Goal: Information Seeking & Learning: Learn about a topic

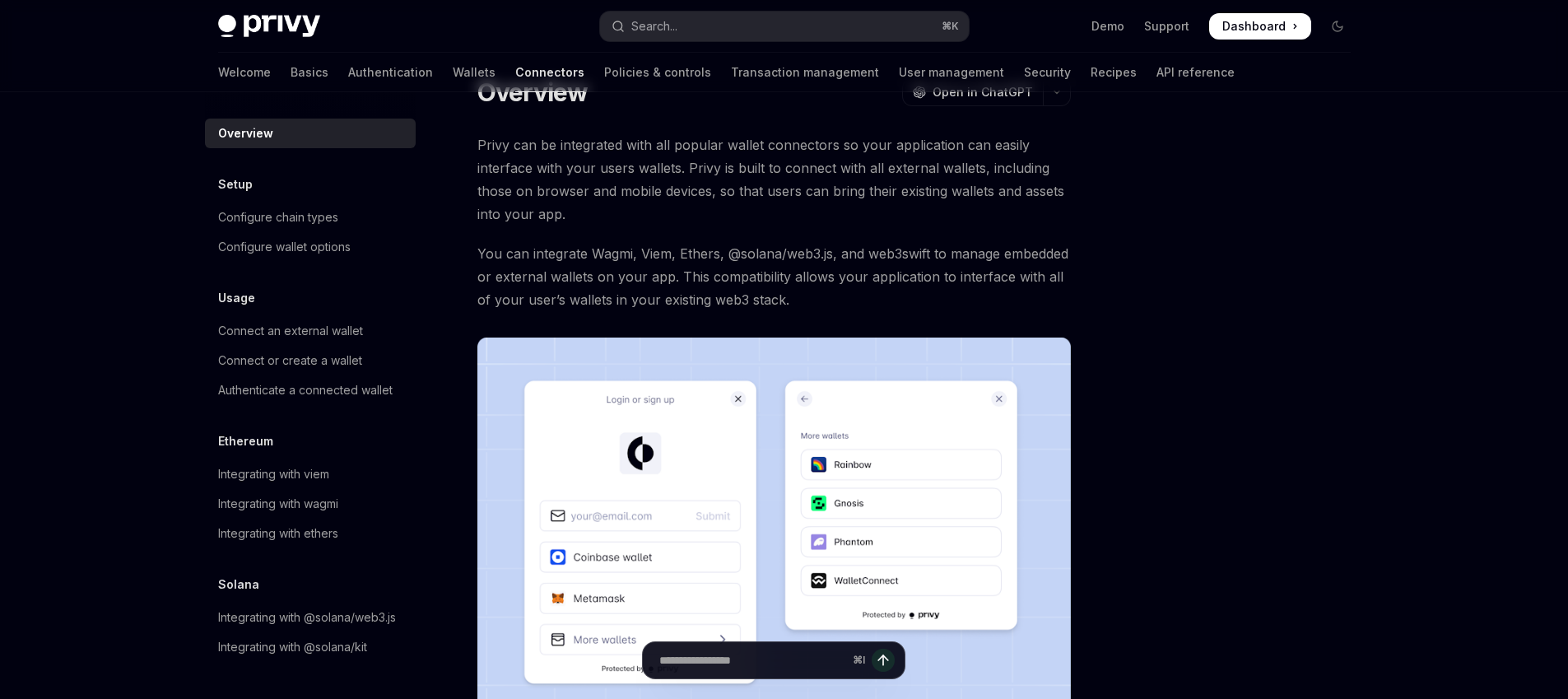
scroll to position [51, 0]
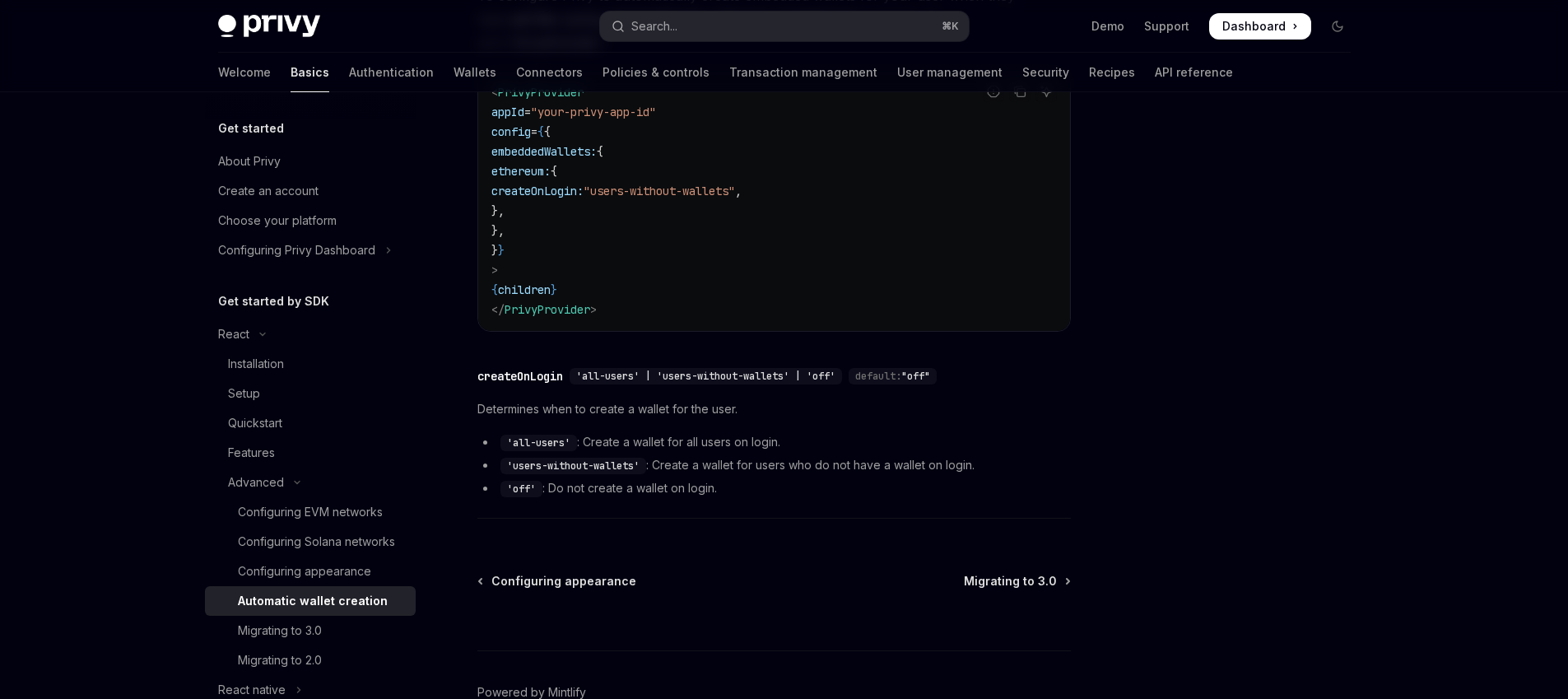
scroll to position [595, 0]
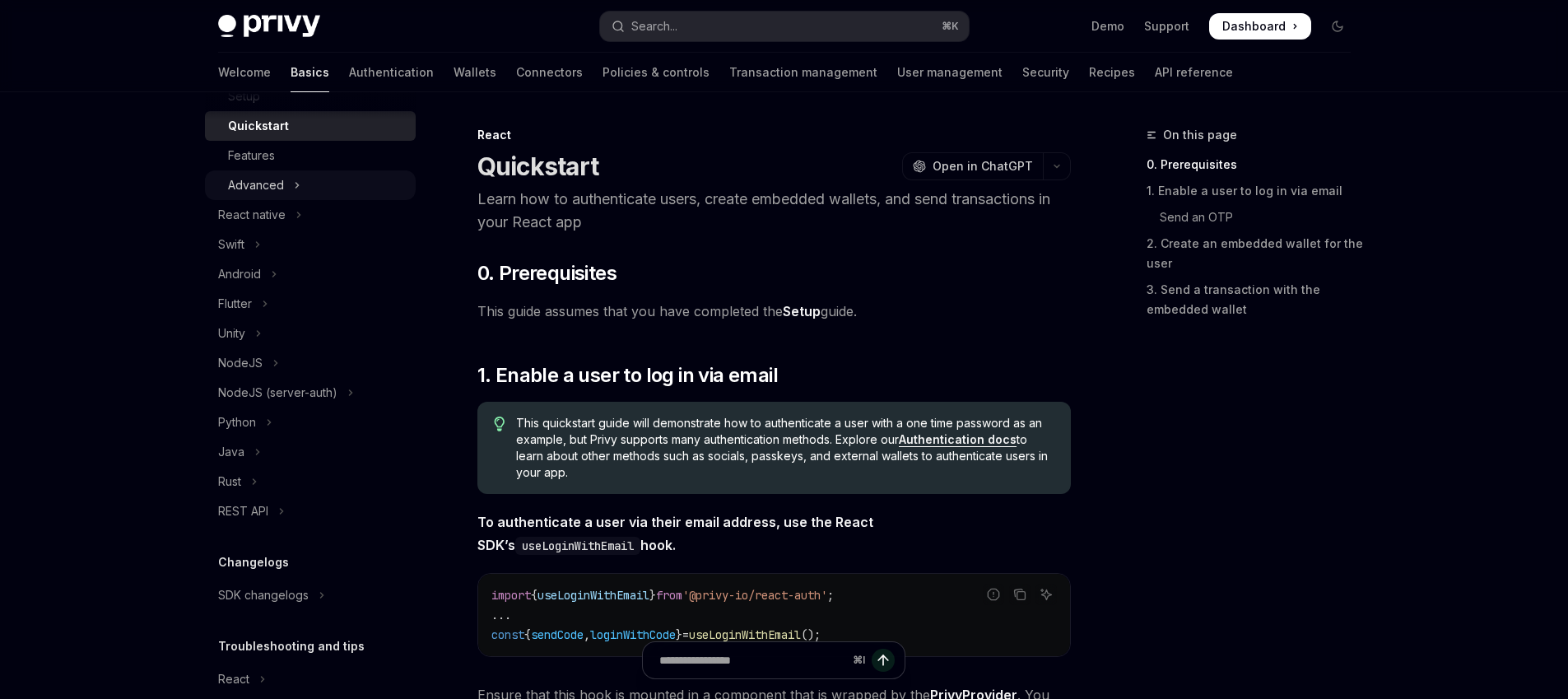
scroll to position [385, 0]
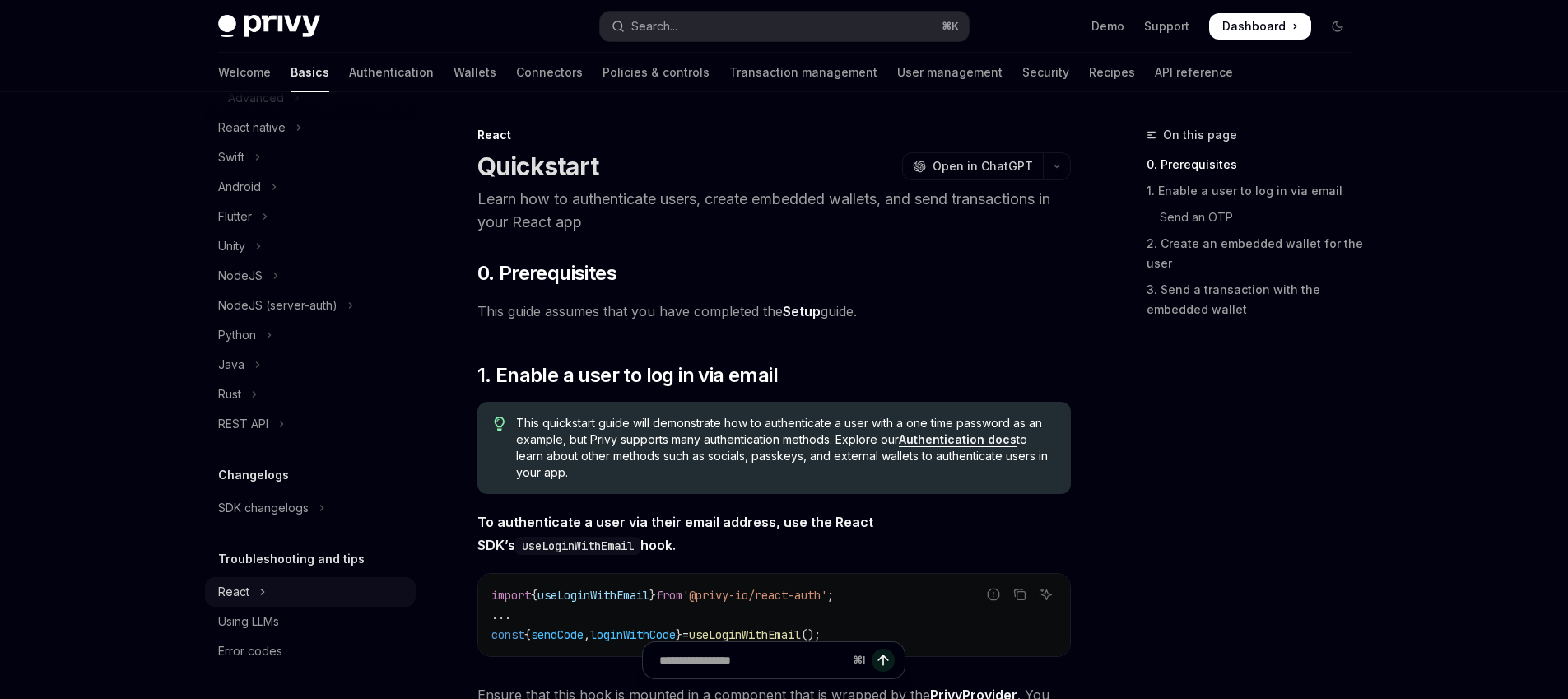
click at [259, 593] on icon "Toggle React section" at bounding box center [262, 592] width 6 height 20
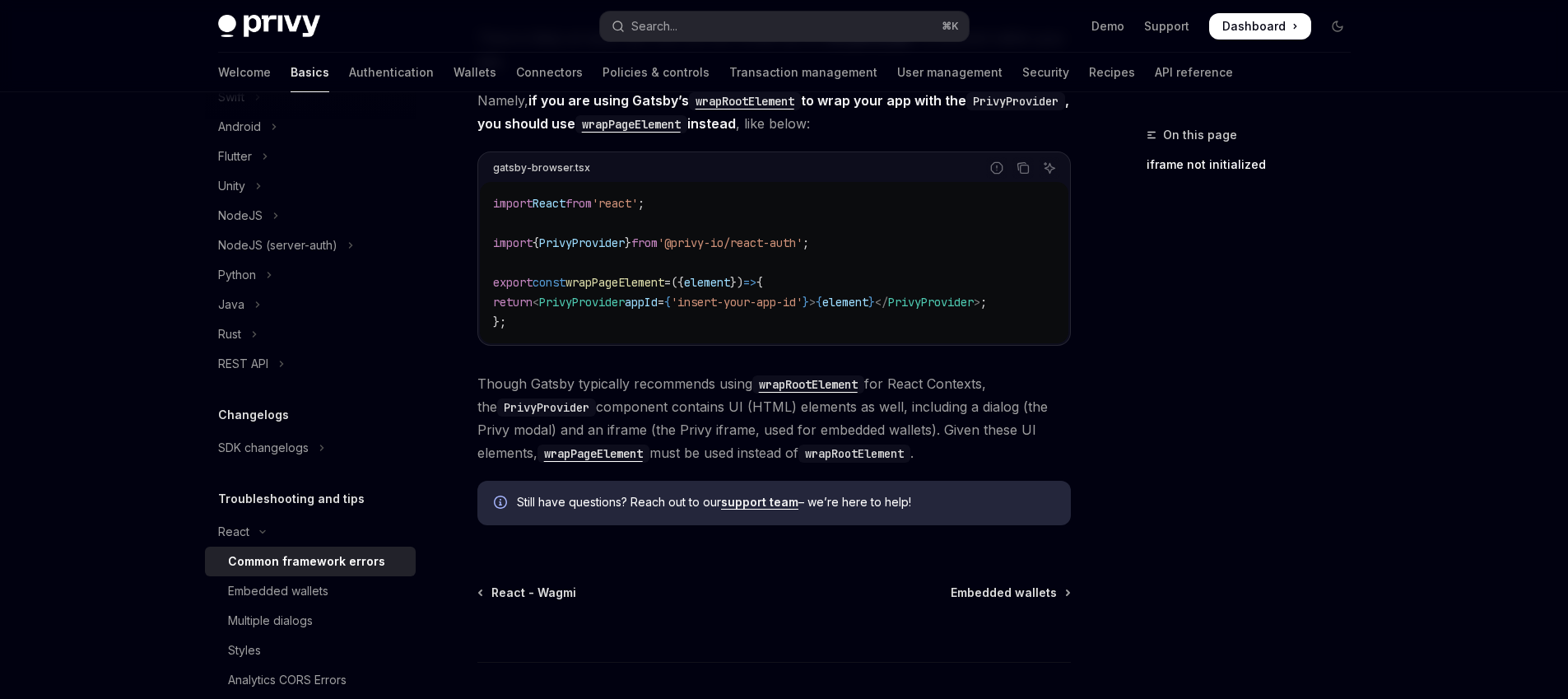
scroll to position [650, 0]
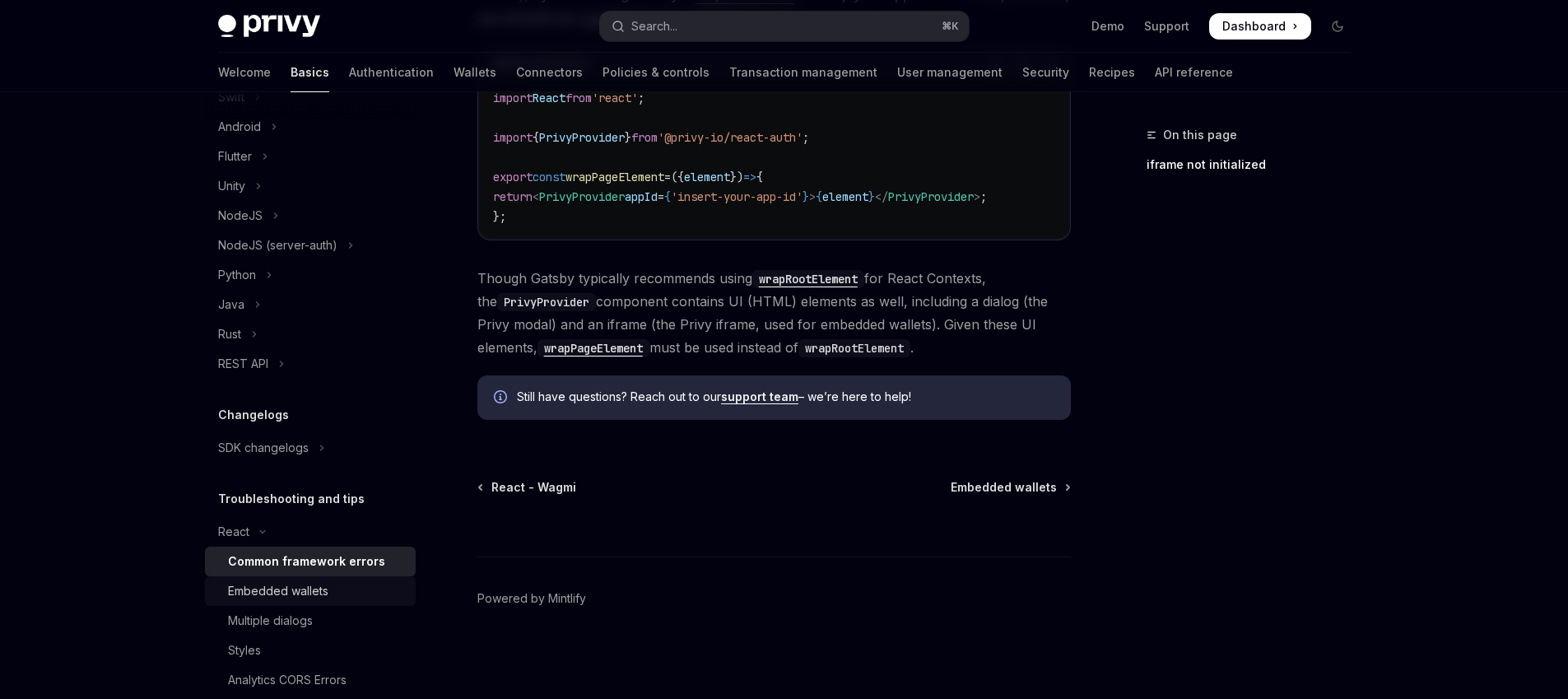
click at [275, 596] on div "Embedded wallets" at bounding box center [278, 592] width 100 height 20
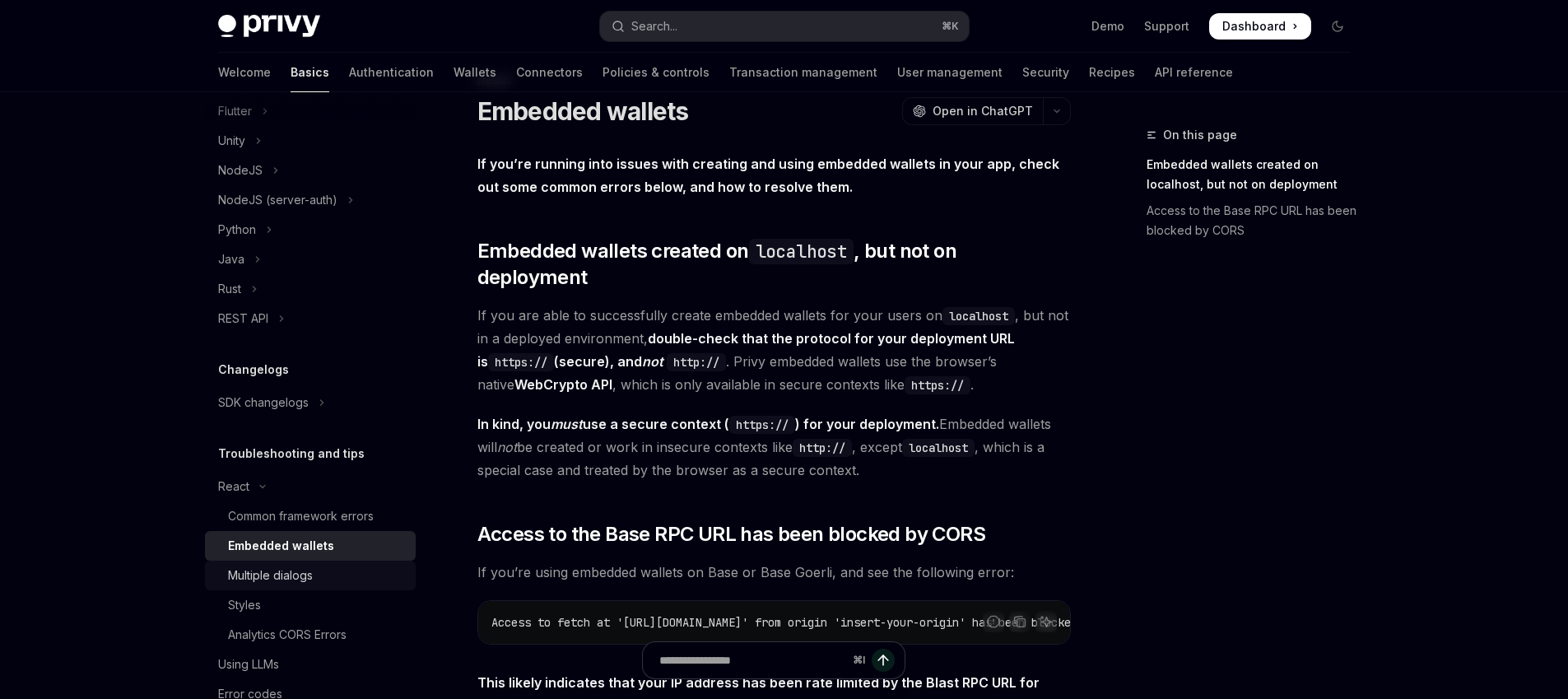
scroll to position [533, 0]
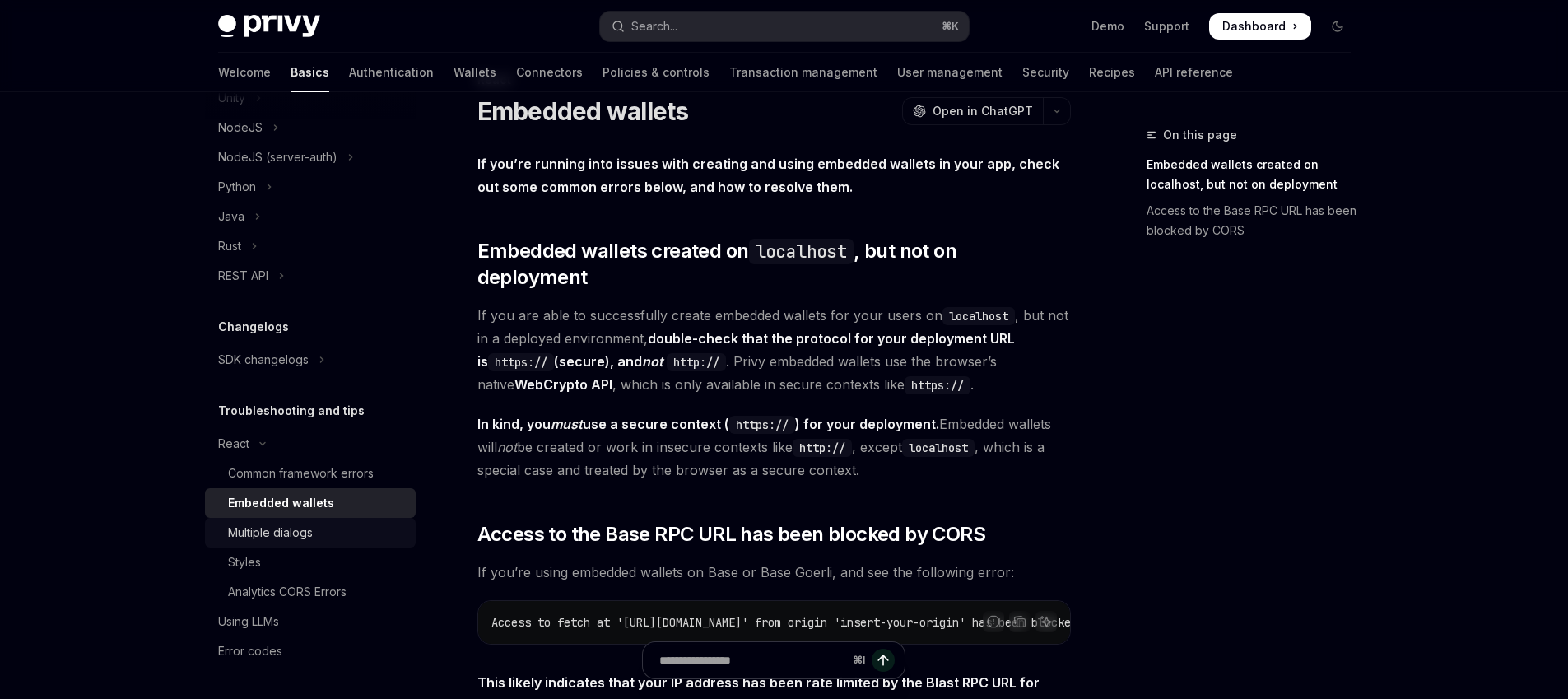
click at [293, 534] on div "Multiple dialogs" at bounding box center [271, 533] width 85 height 20
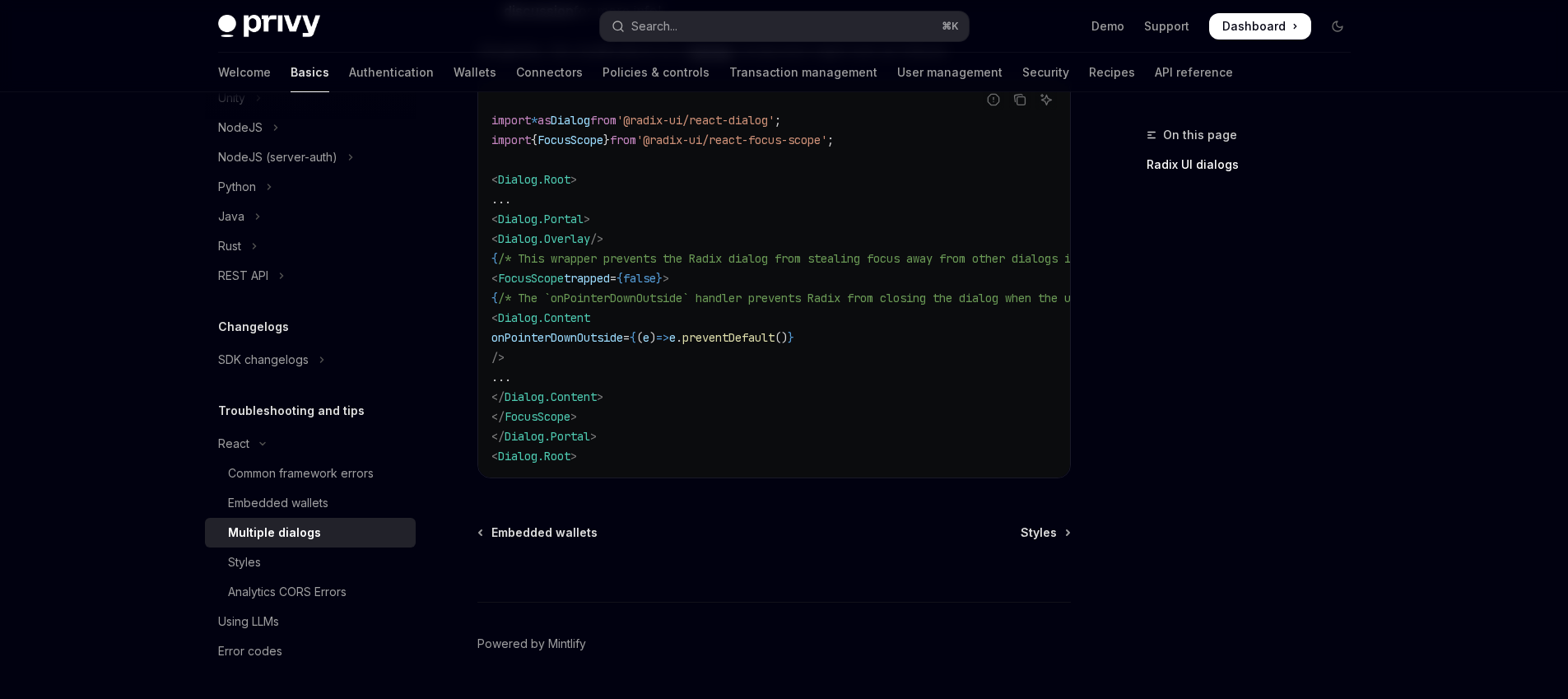
scroll to position [834, 0]
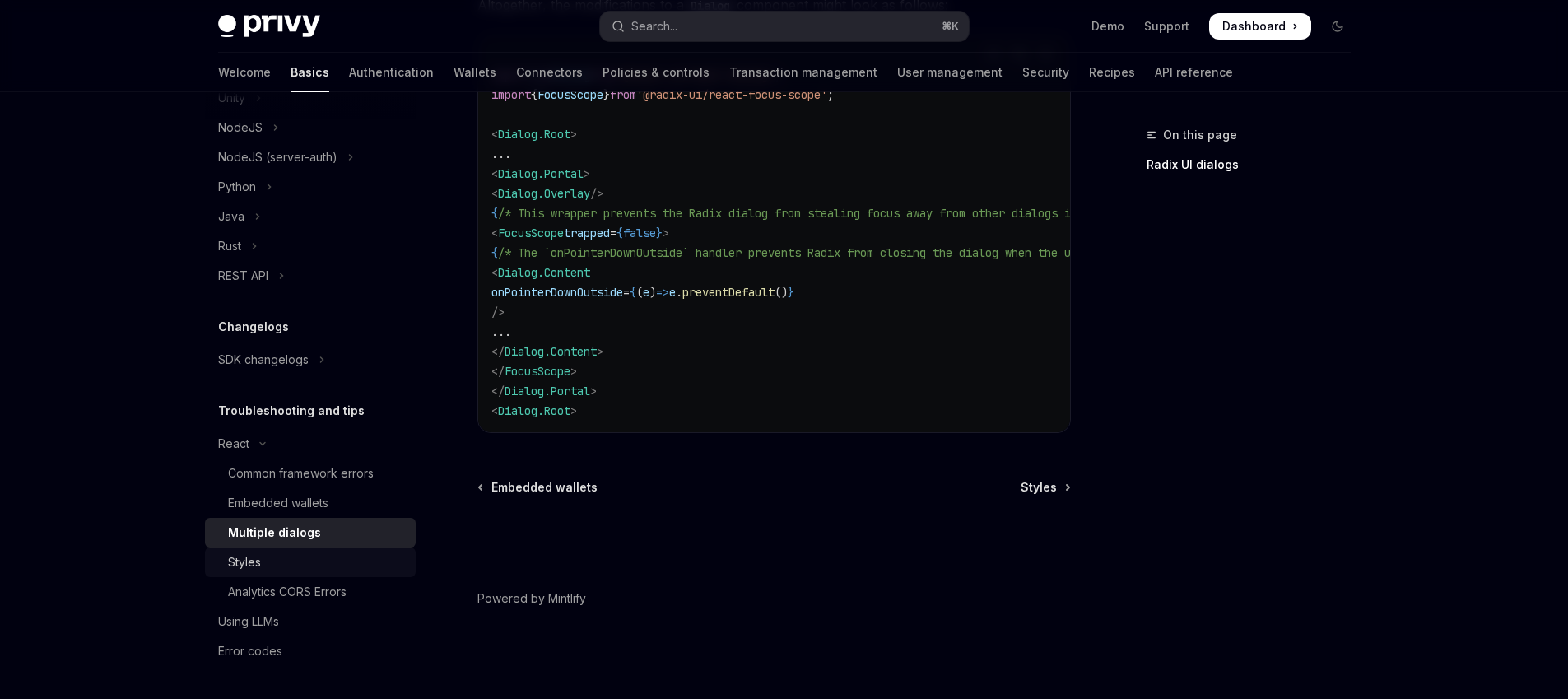
click at [232, 559] on div "Styles" at bounding box center [245, 563] width 32 height 20
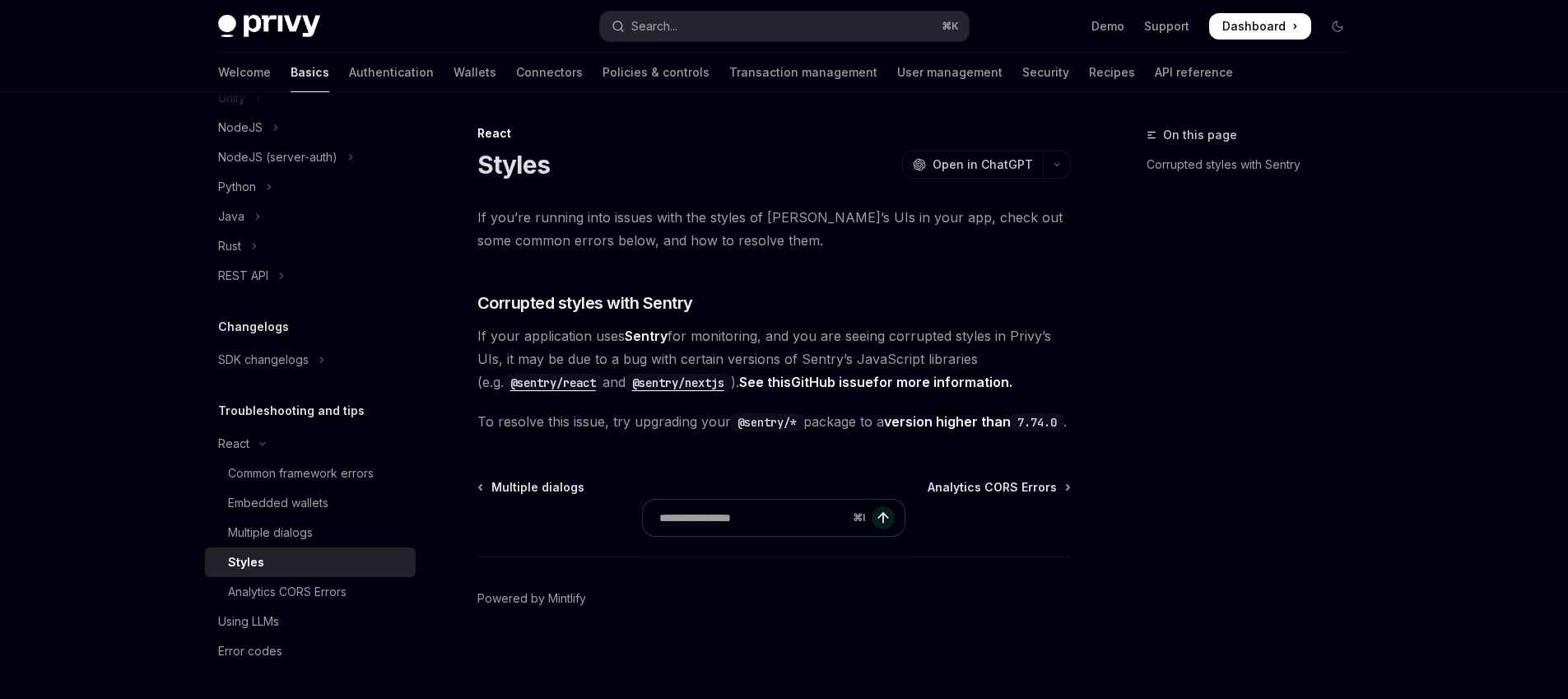
scroll to position [24, 0]
click at [347, 587] on div "Analytics CORS Errors" at bounding box center [287, 592] width 118 height 20
type textarea "*"
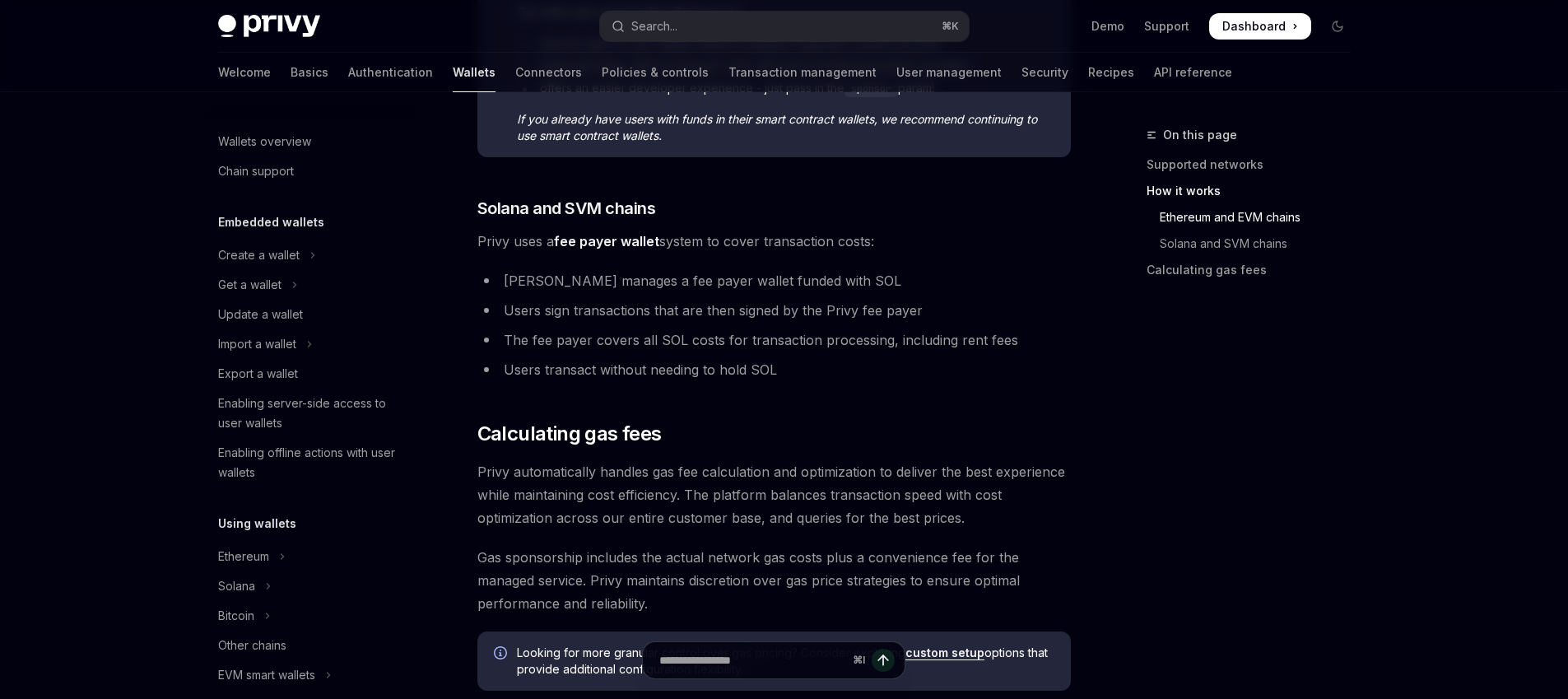
scroll to position [52, 0]
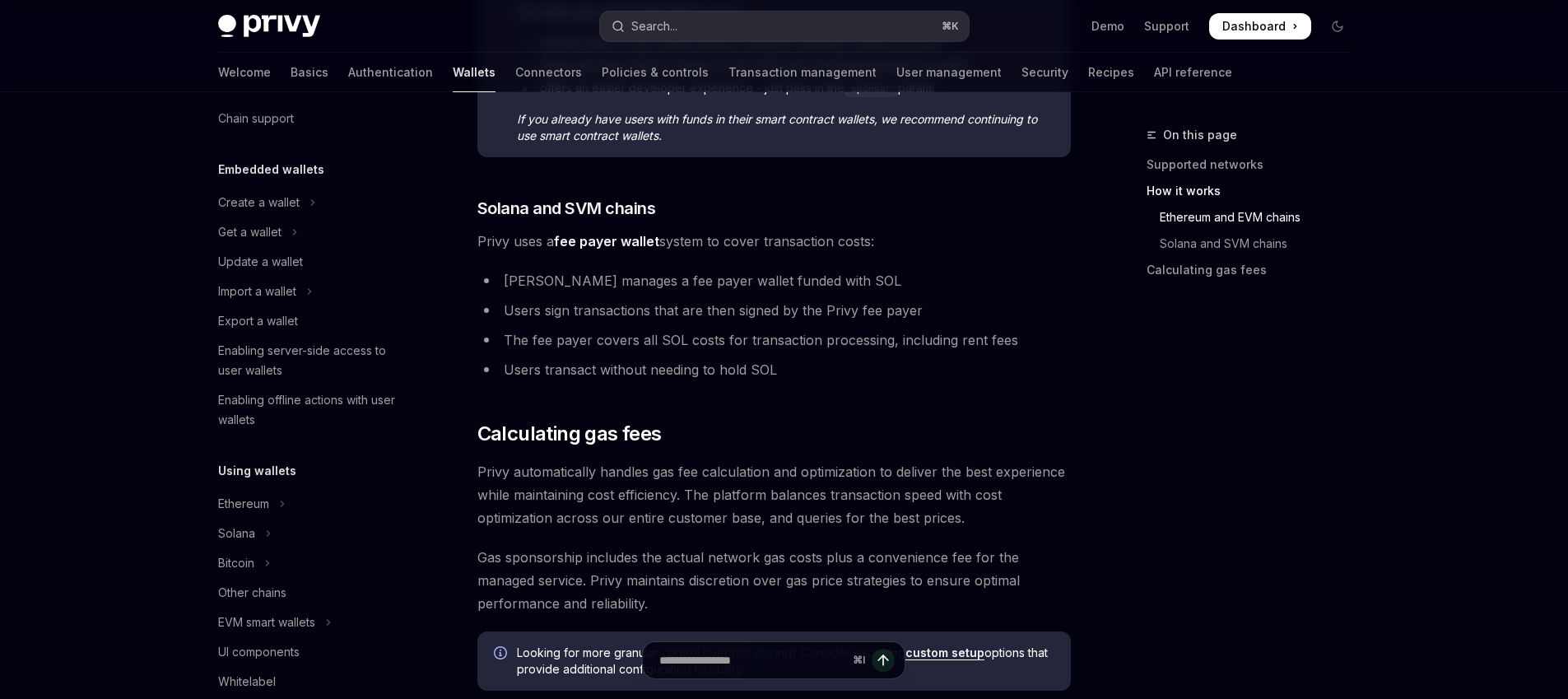
click at [705, 22] on button "Search... ⌘ K" at bounding box center [784, 26] width 369 height 30
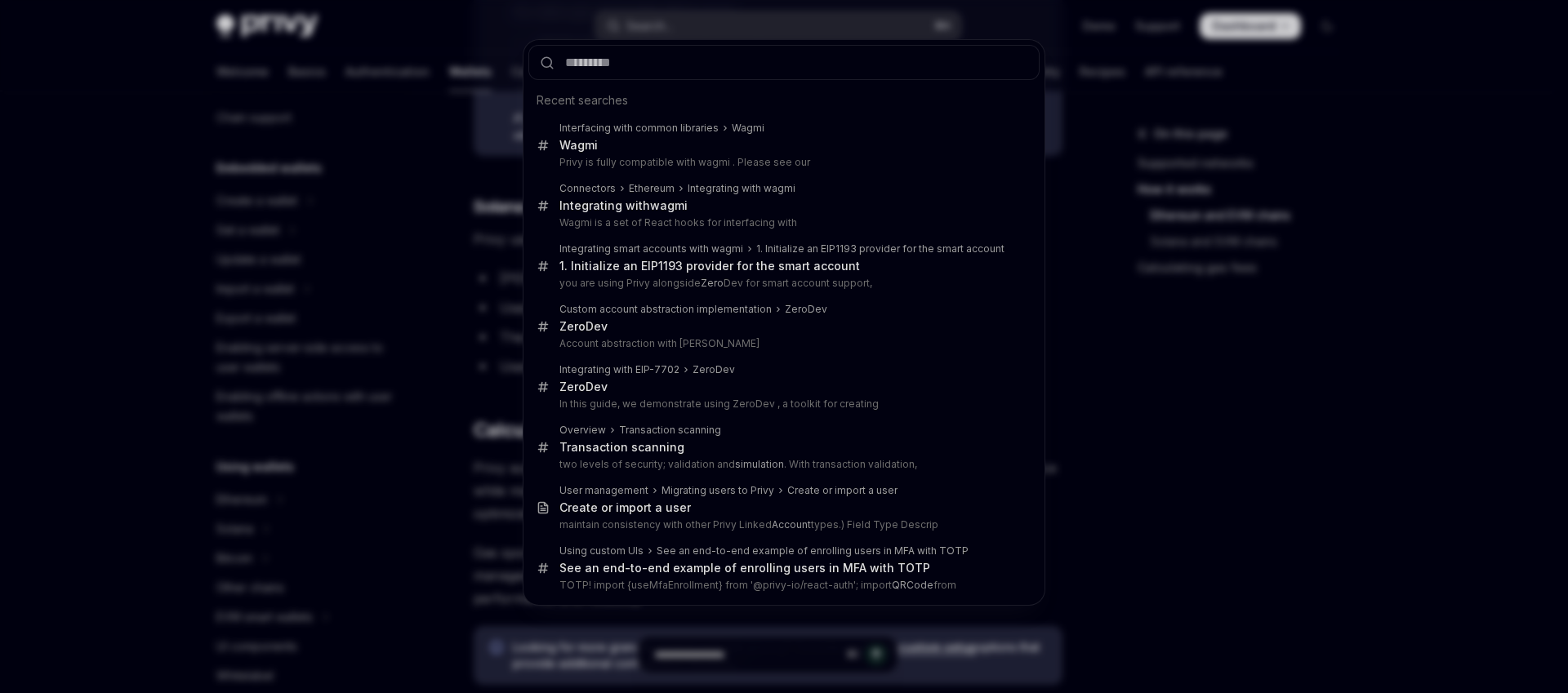
type input "**********"
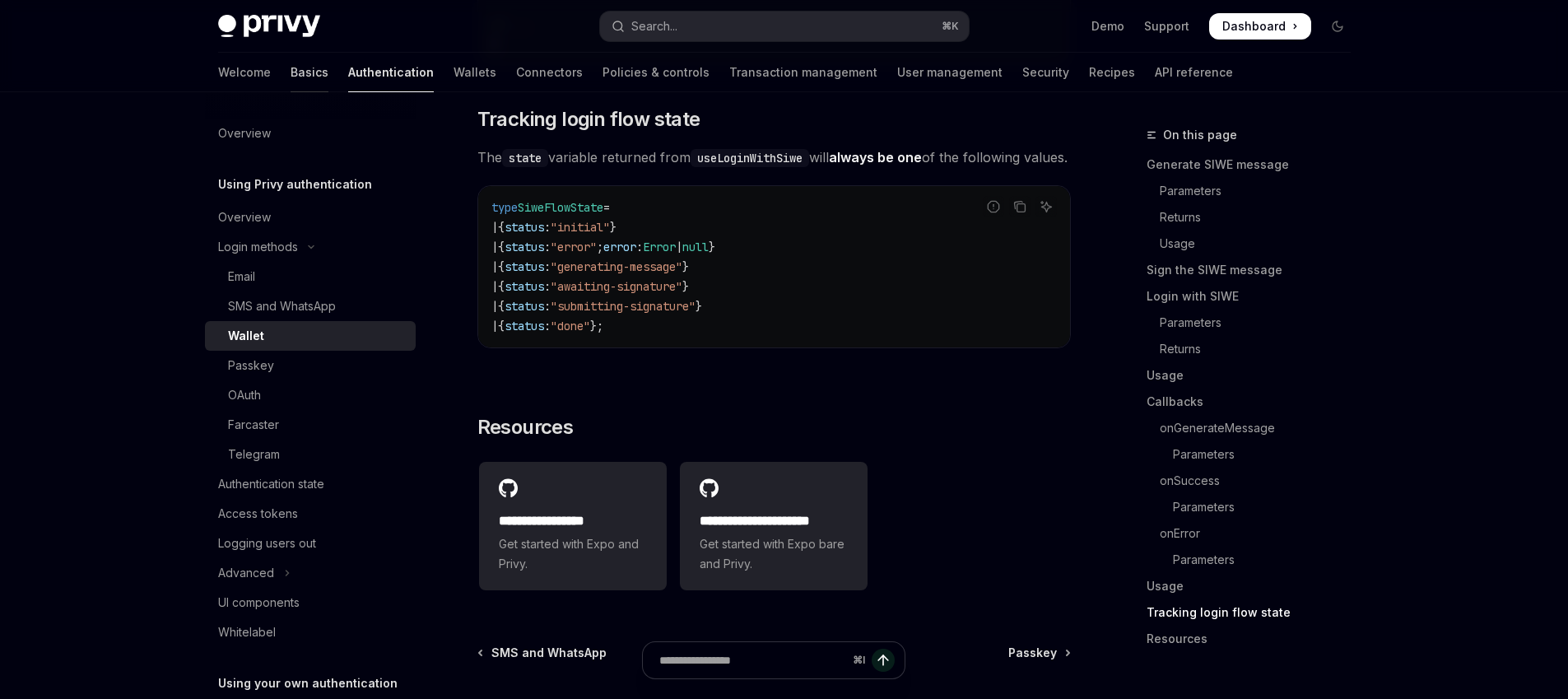
click at [291, 83] on link "Basics" at bounding box center [310, 72] width 38 height 40
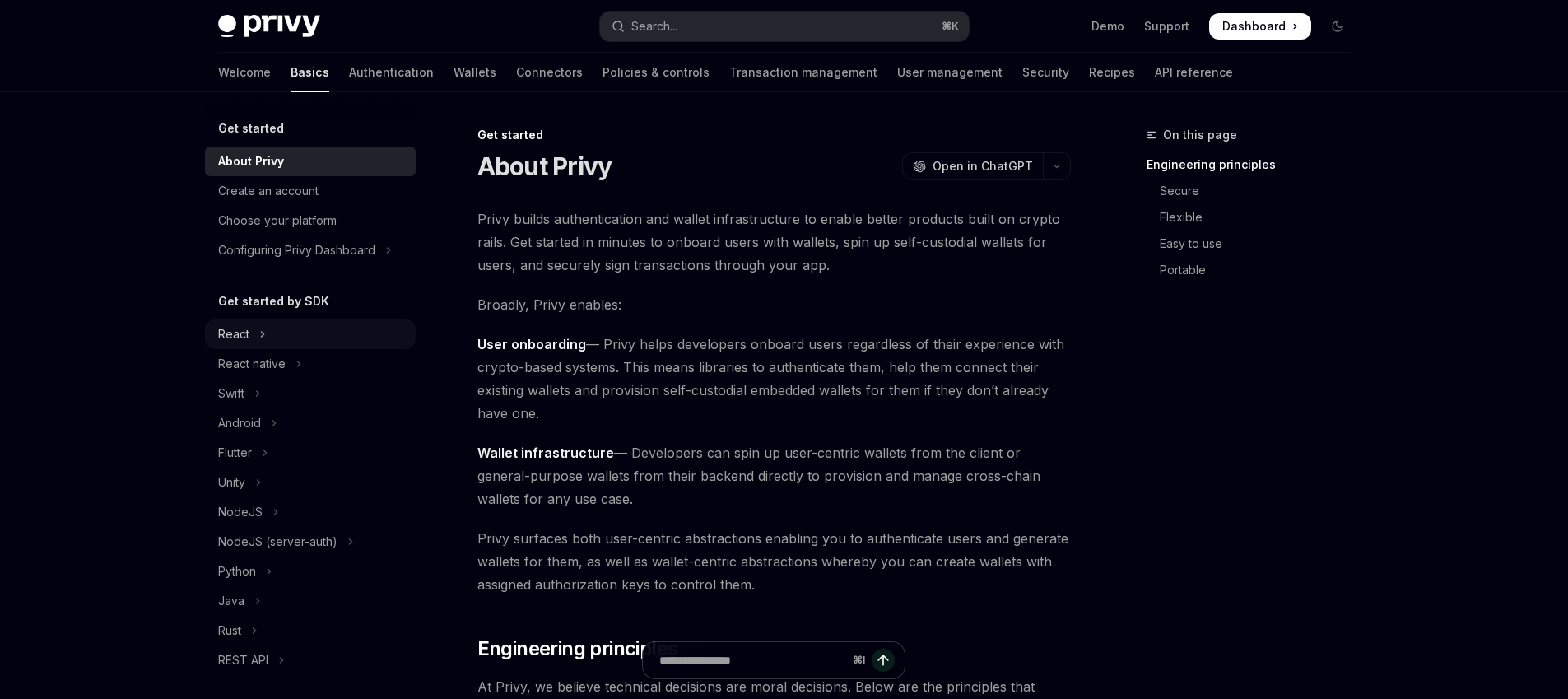
click at [255, 340] on button "React" at bounding box center [310, 334] width 210 height 30
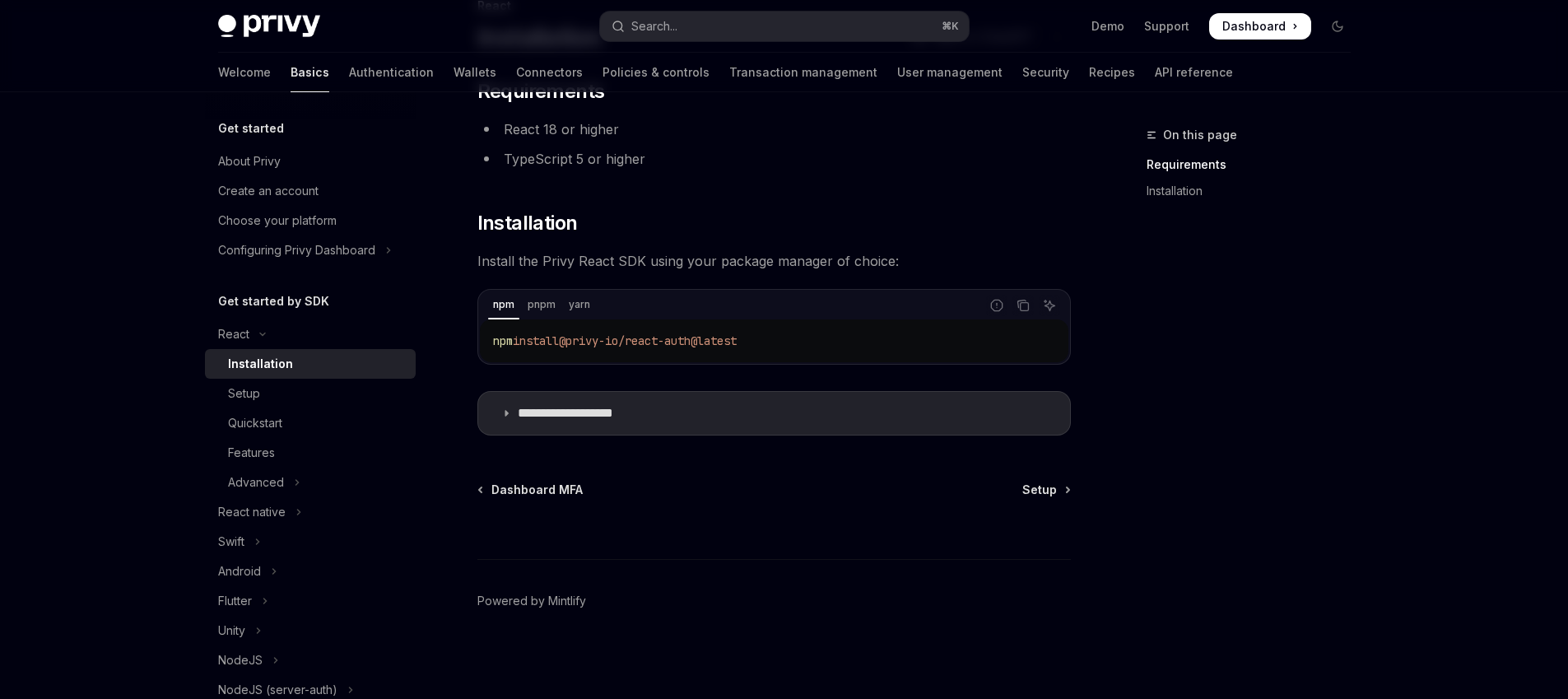
scroll to position [132, 0]
click at [275, 389] on div "Setup" at bounding box center [317, 394] width 178 height 20
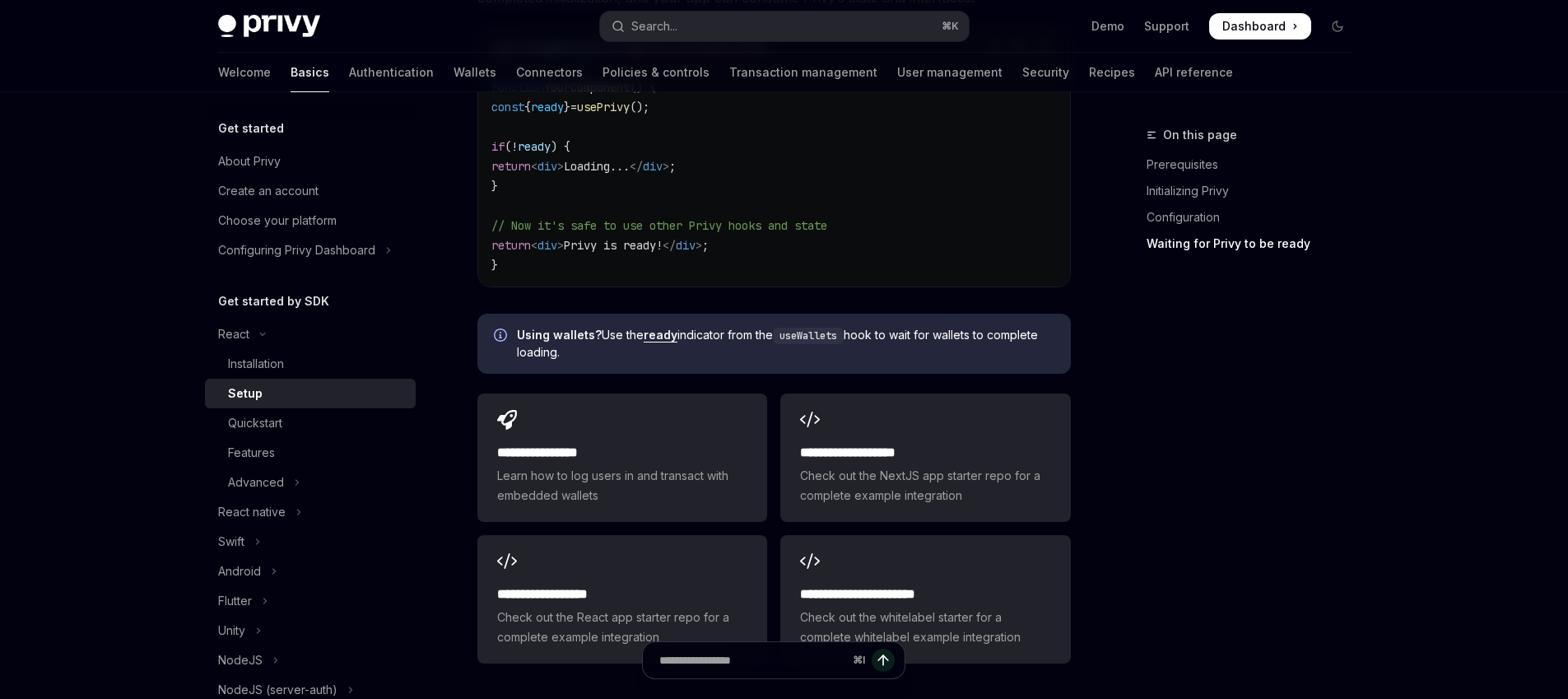
scroll to position [2150, 0]
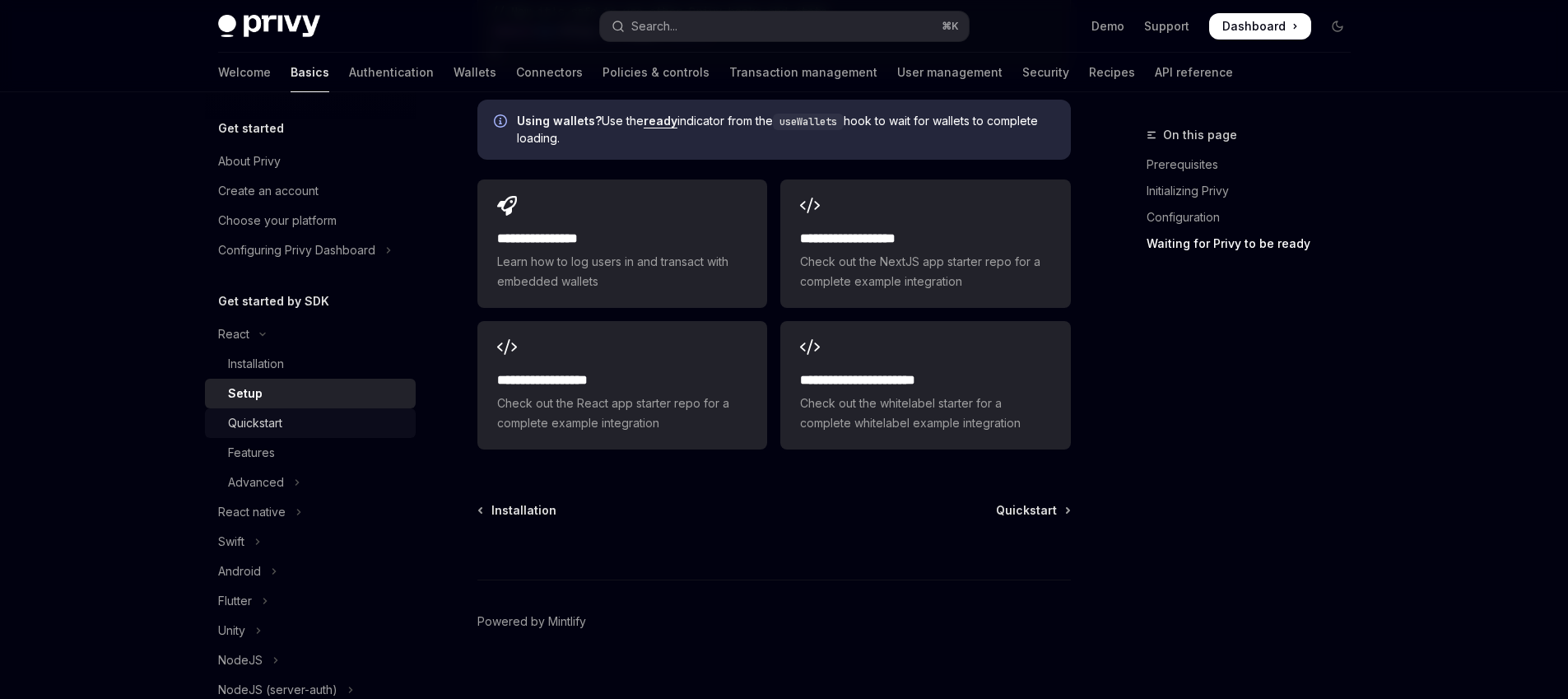
click at [272, 418] on div "Quickstart" at bounding box center [255, 424] width 54 height 20
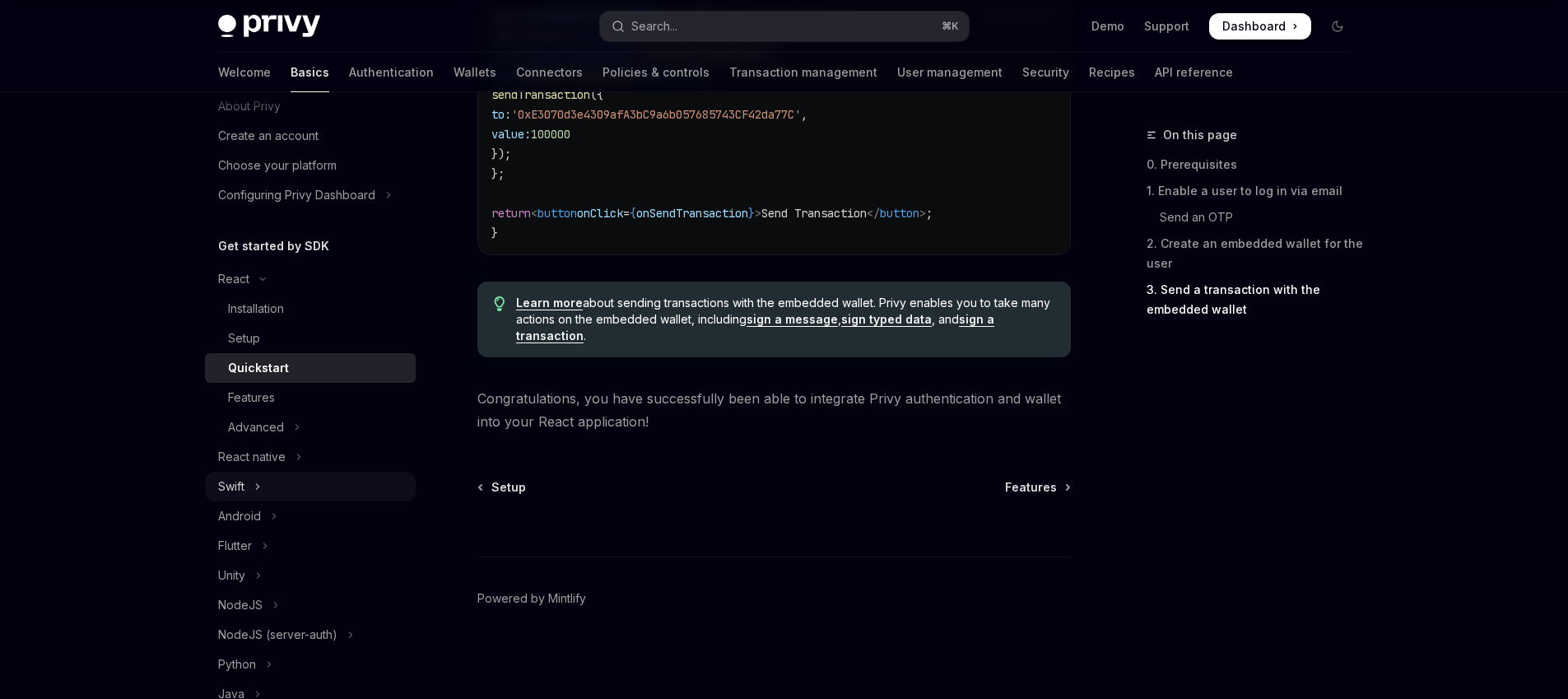
scroll to position [56, 0]
click at [297, 402] on div "Features" at bounding box center [317, 397] width 178 height 20
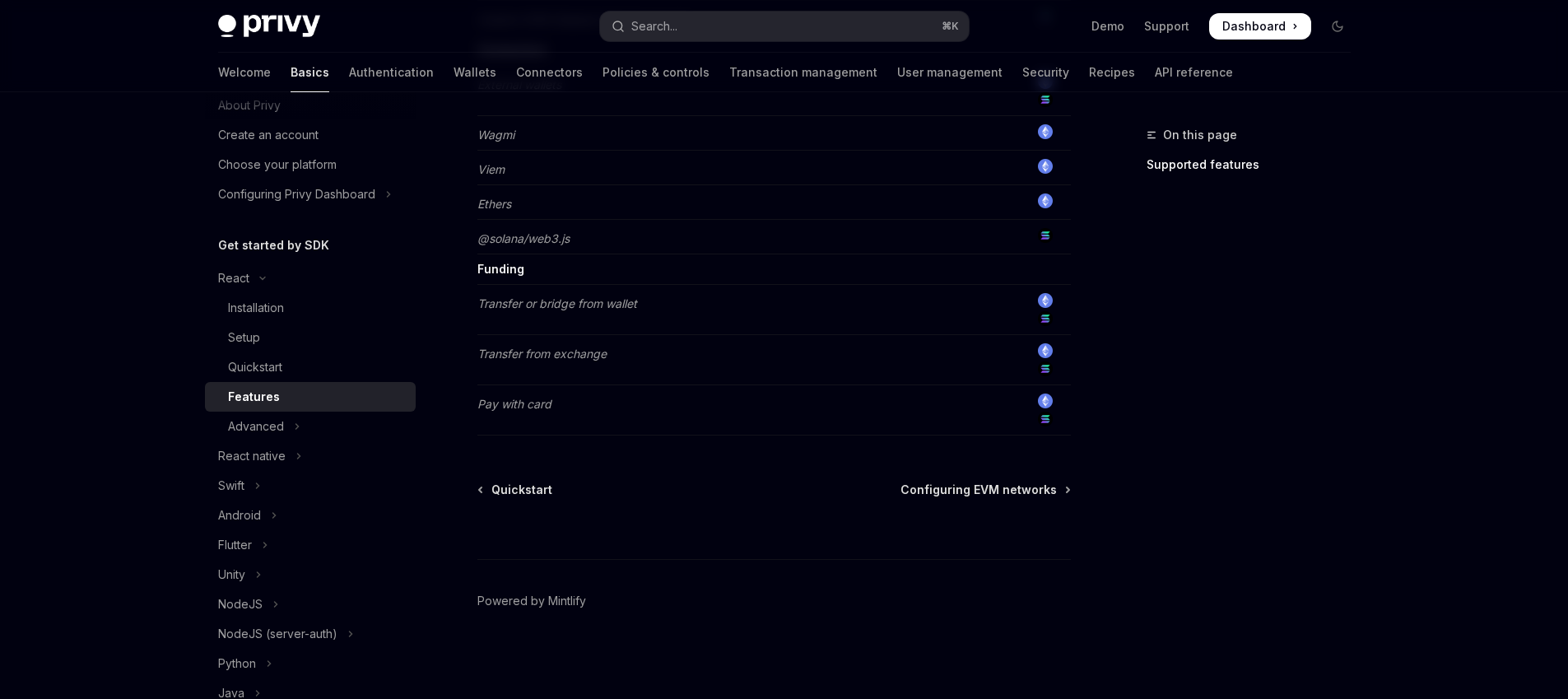
scroll to position [1381, 0]
click at [311, 420] on button "Advanced" at bounding box center [310, 426] width 210 height 30
type textarea "*"
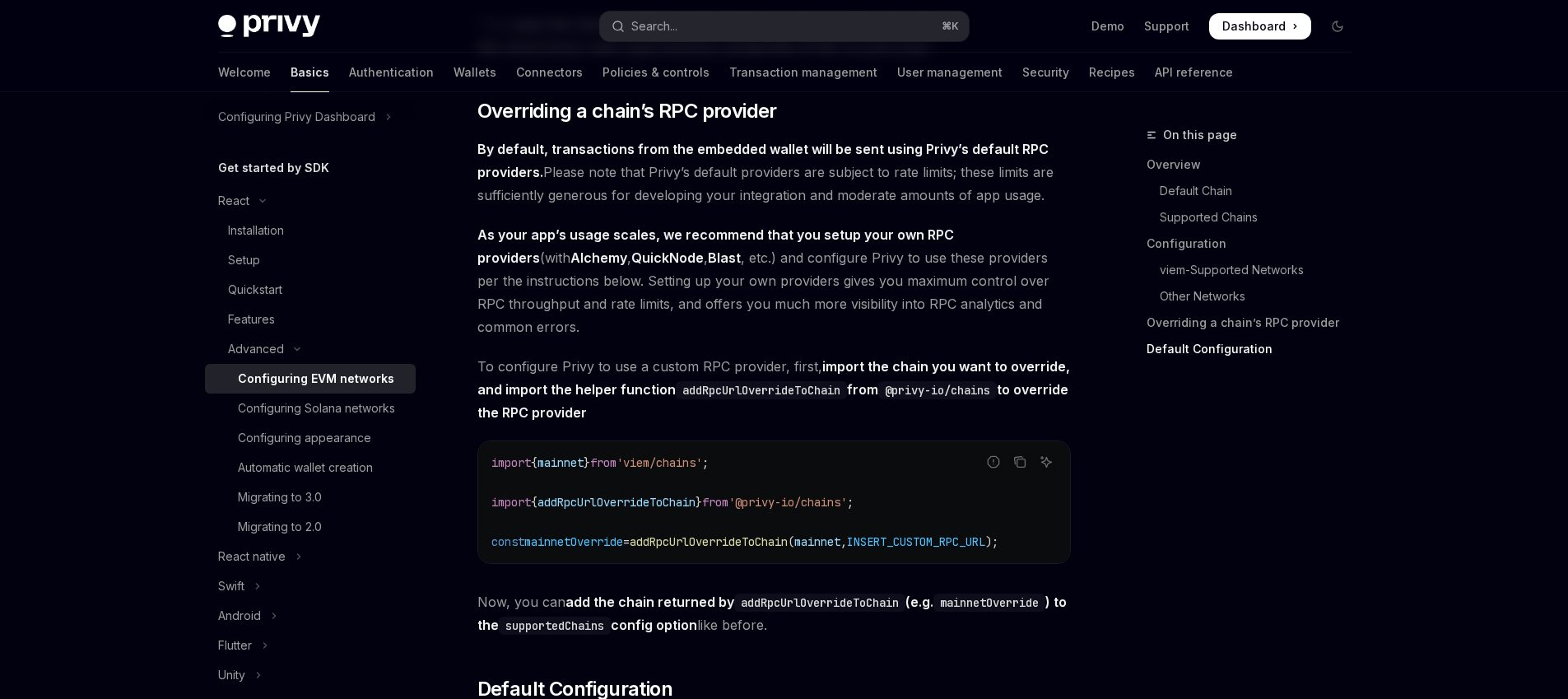
scroll to position [3399, 0]
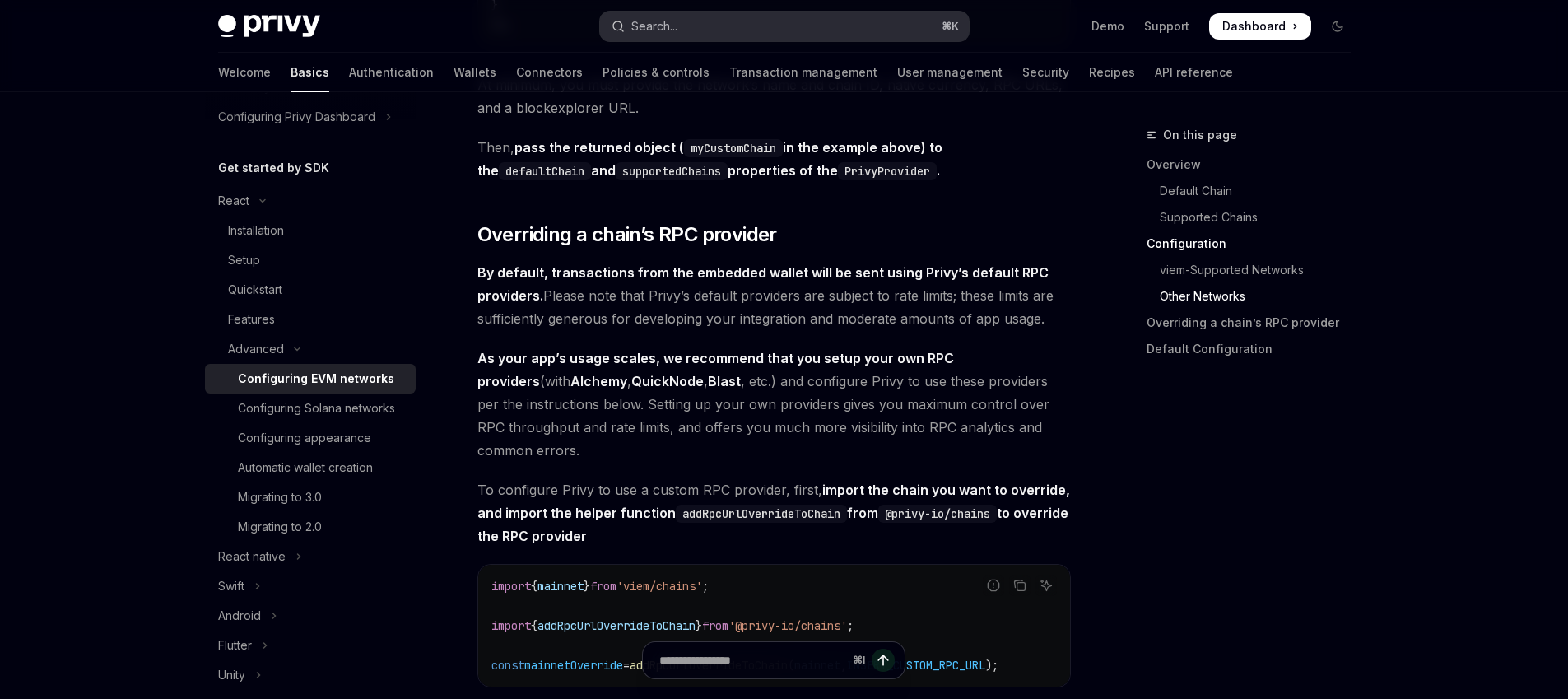
click at [699, 39] on button "Search... ⌘ K" at bounding box center [784, 26] width 369 height 30
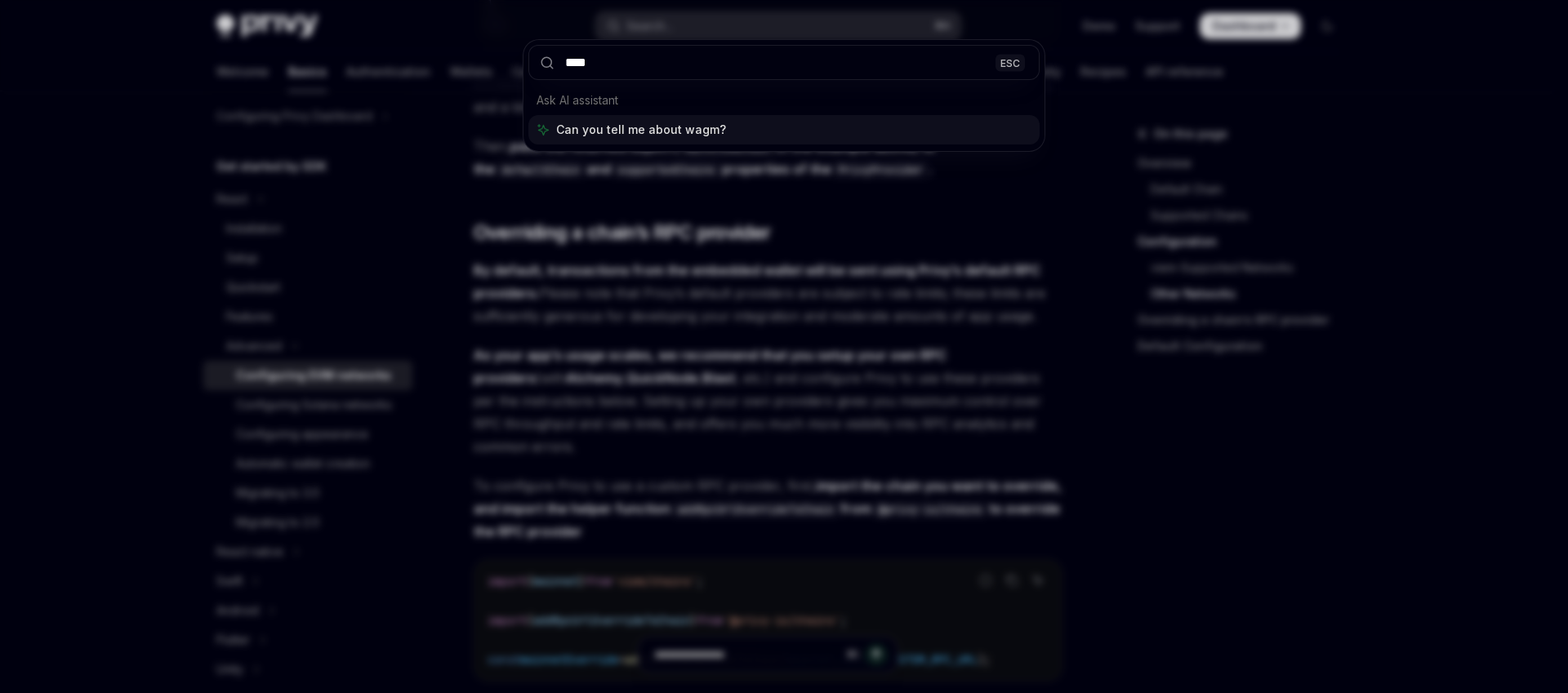
type input "*****"
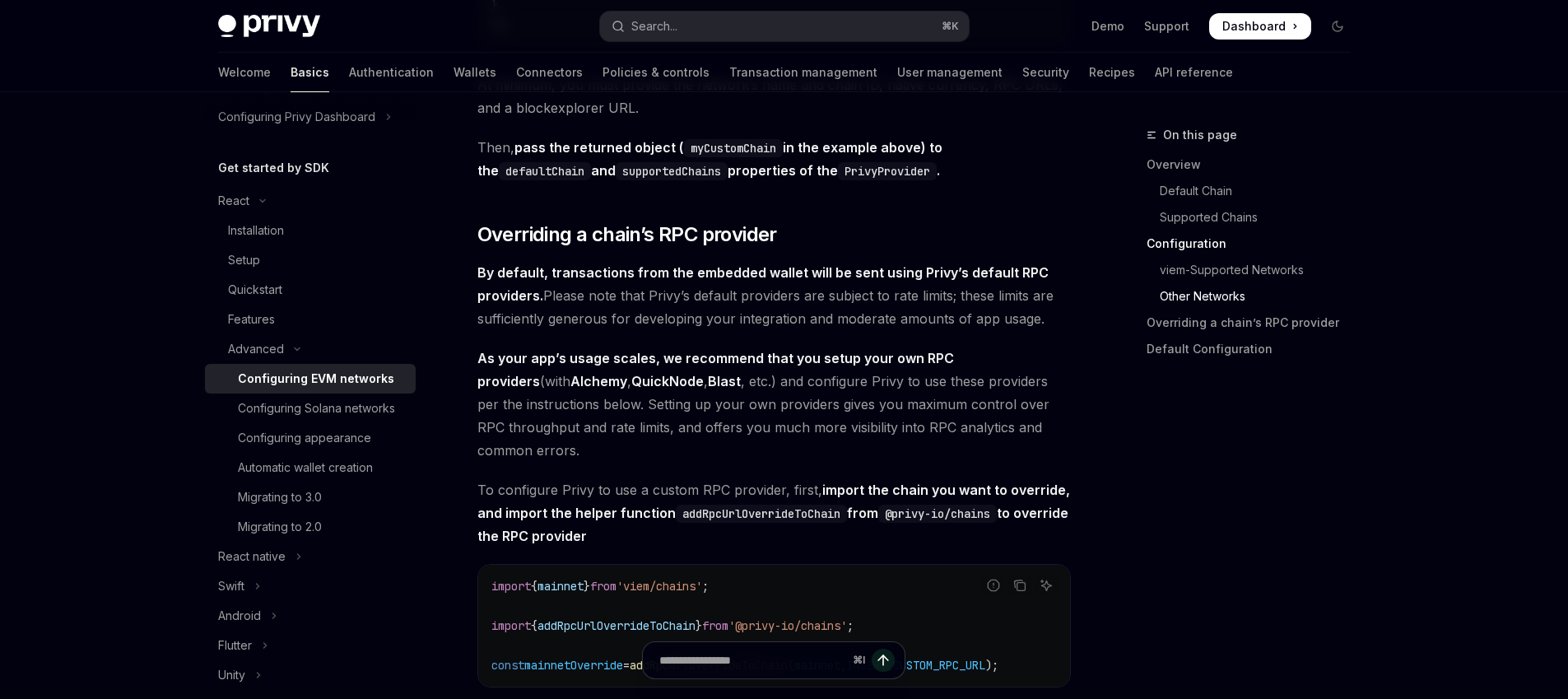
type textarea "*"
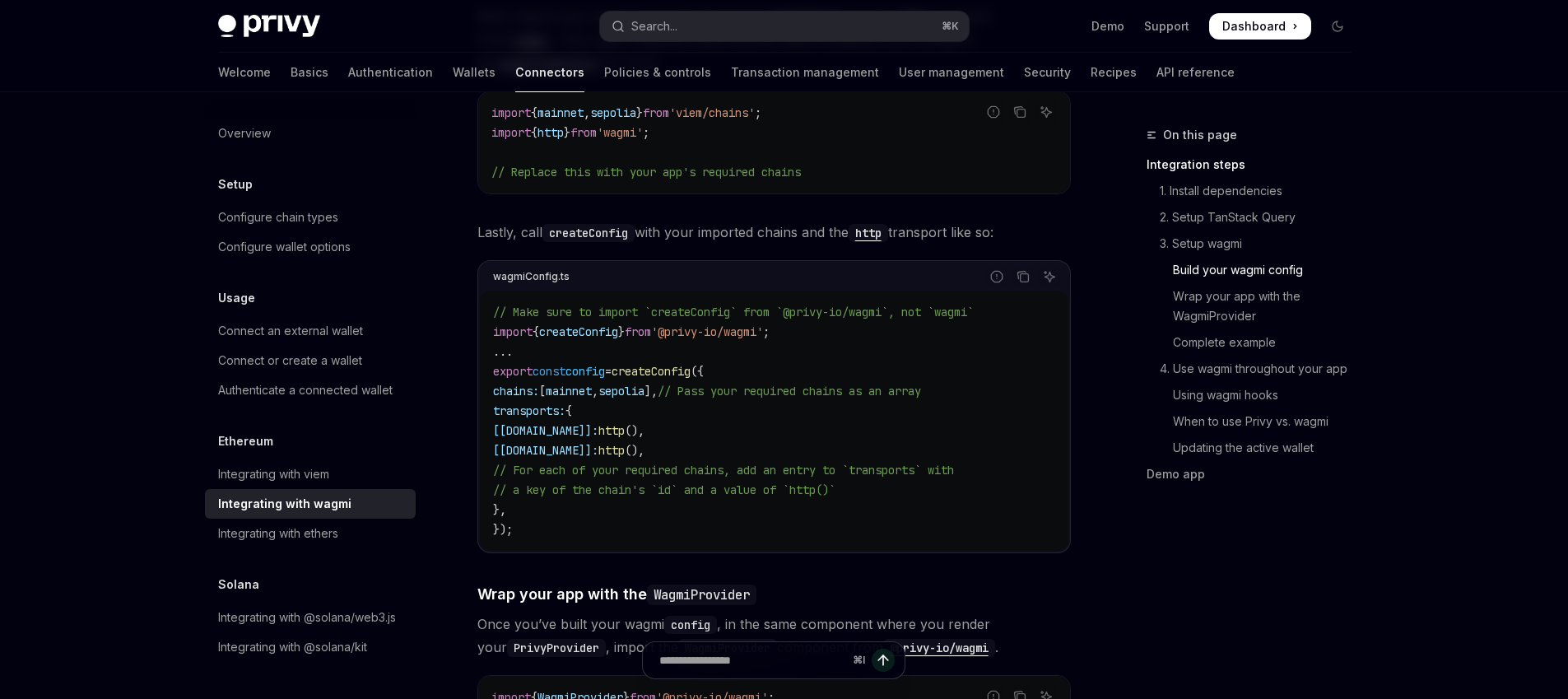
scroll to position [1771, 0]
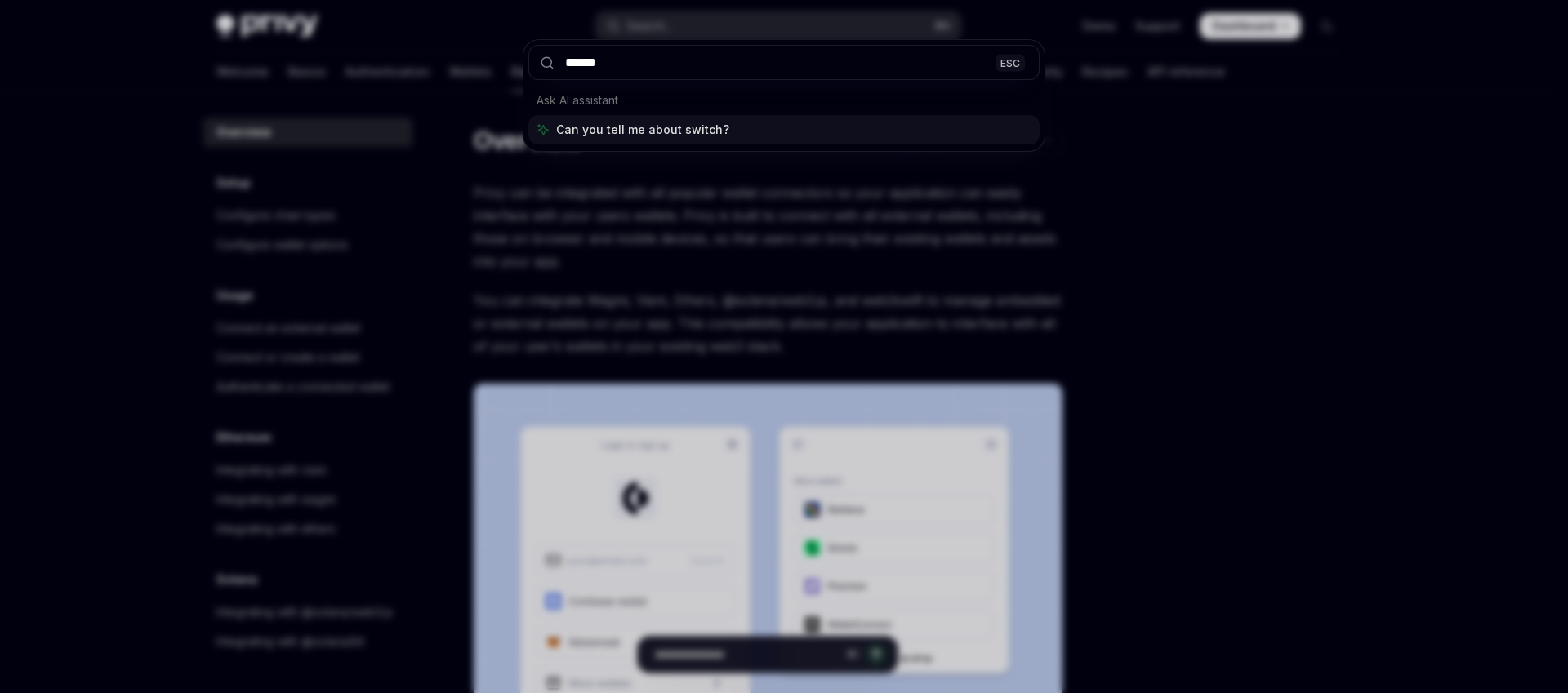
type input "******"
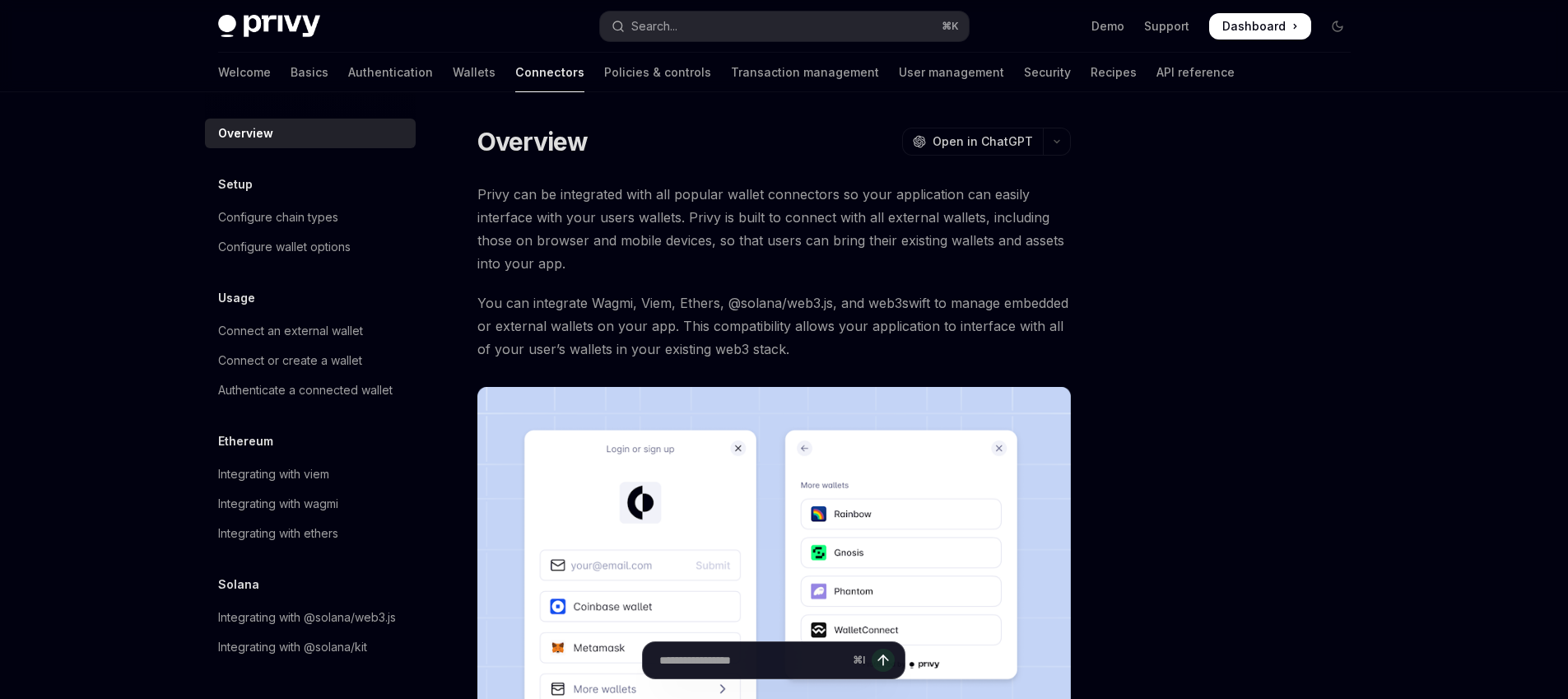
type textarea "*"
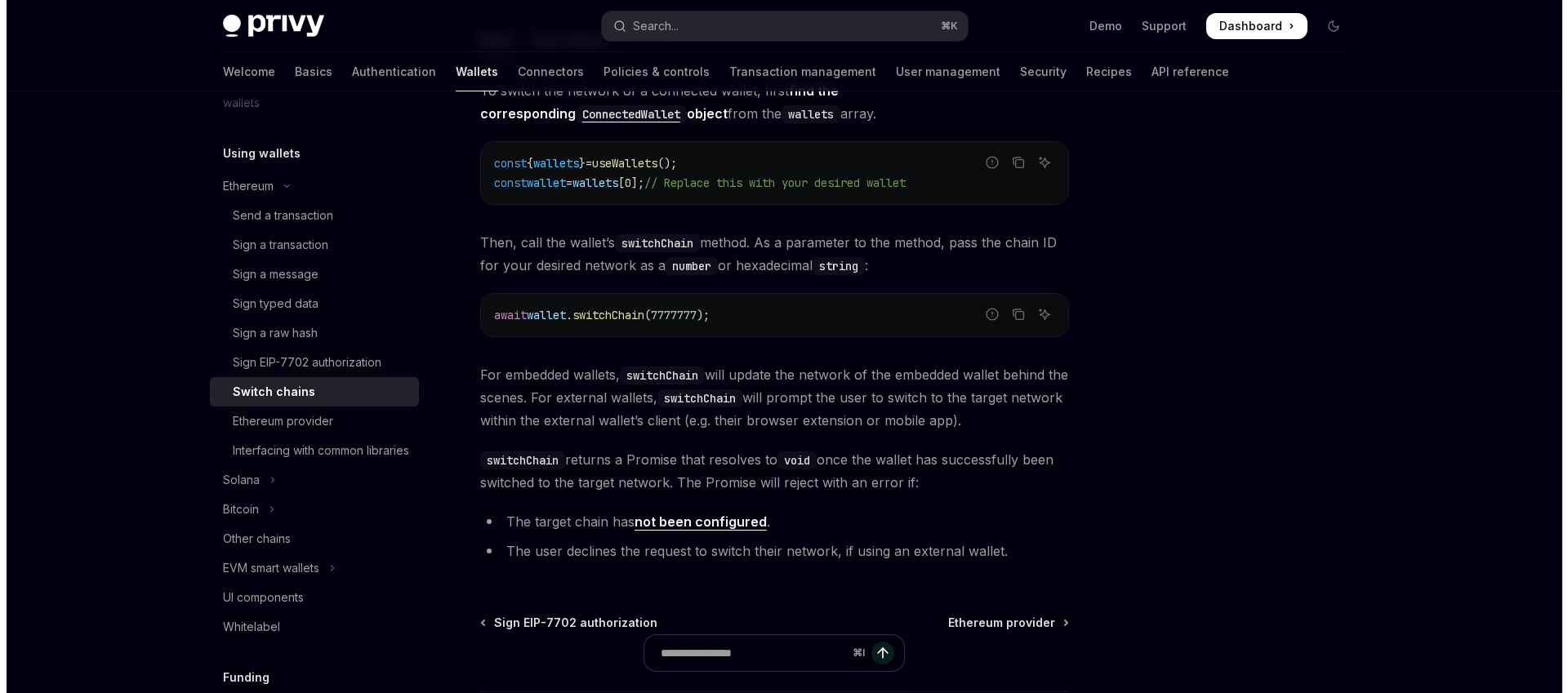
scroll to position [325, 0]
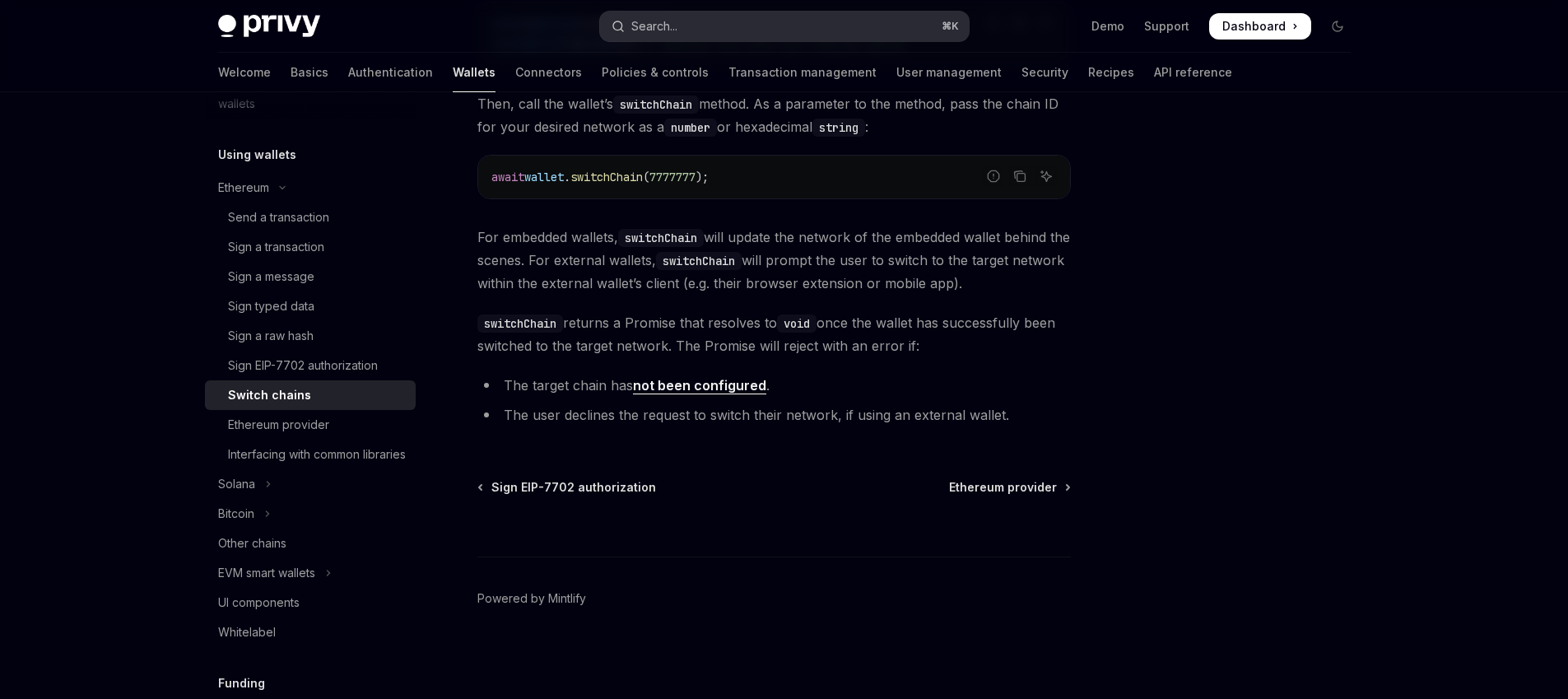
click at [699, 30] on button "Search... ⌘ K" at bounding box center [784, 26] width 369 height 30
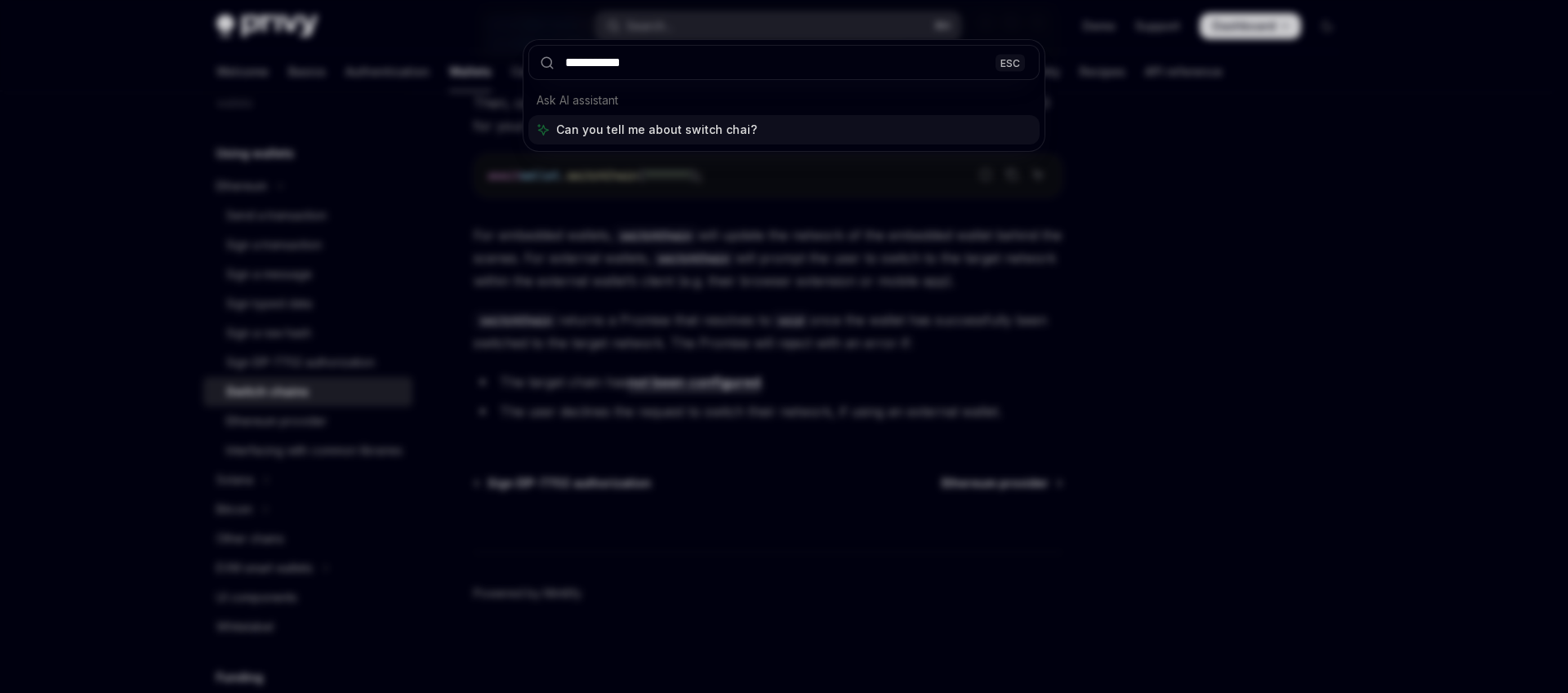
type input "**********"
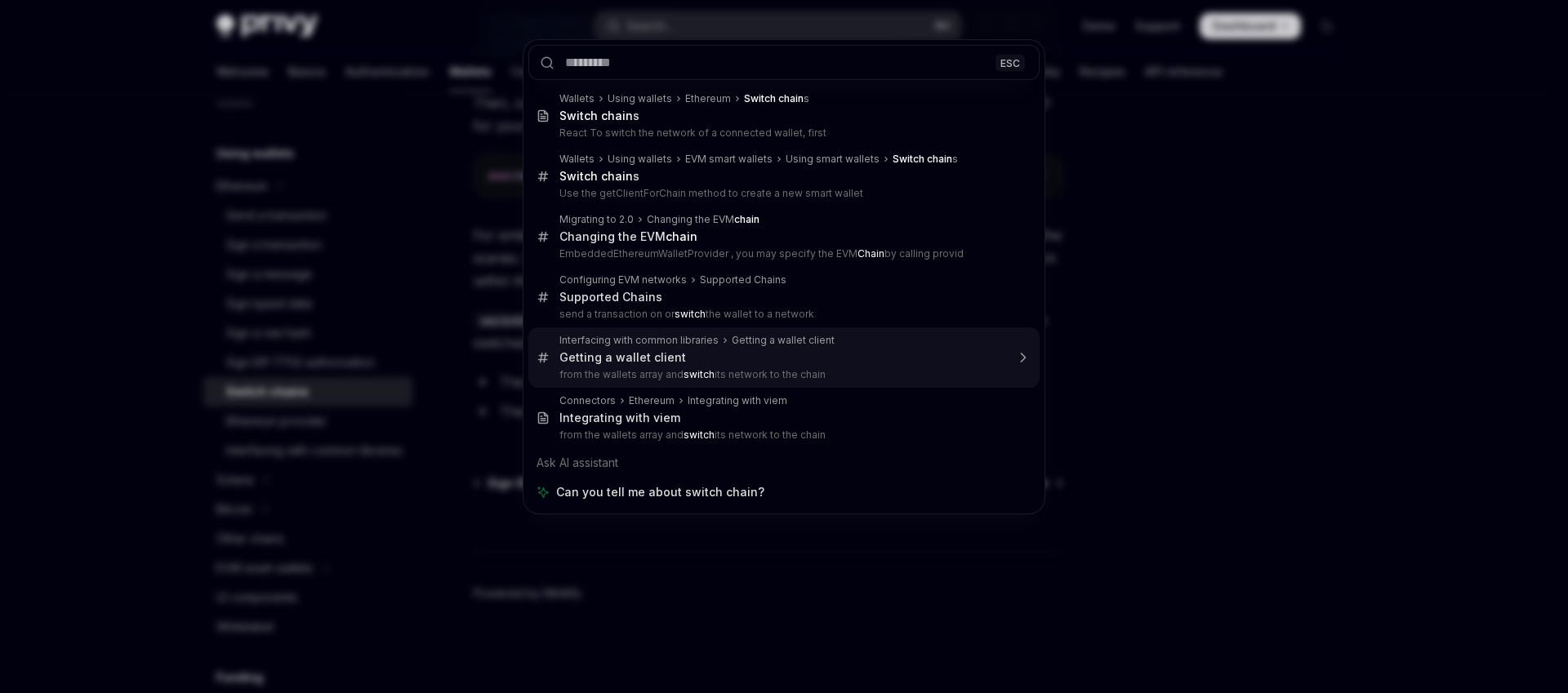
type textarea "*"
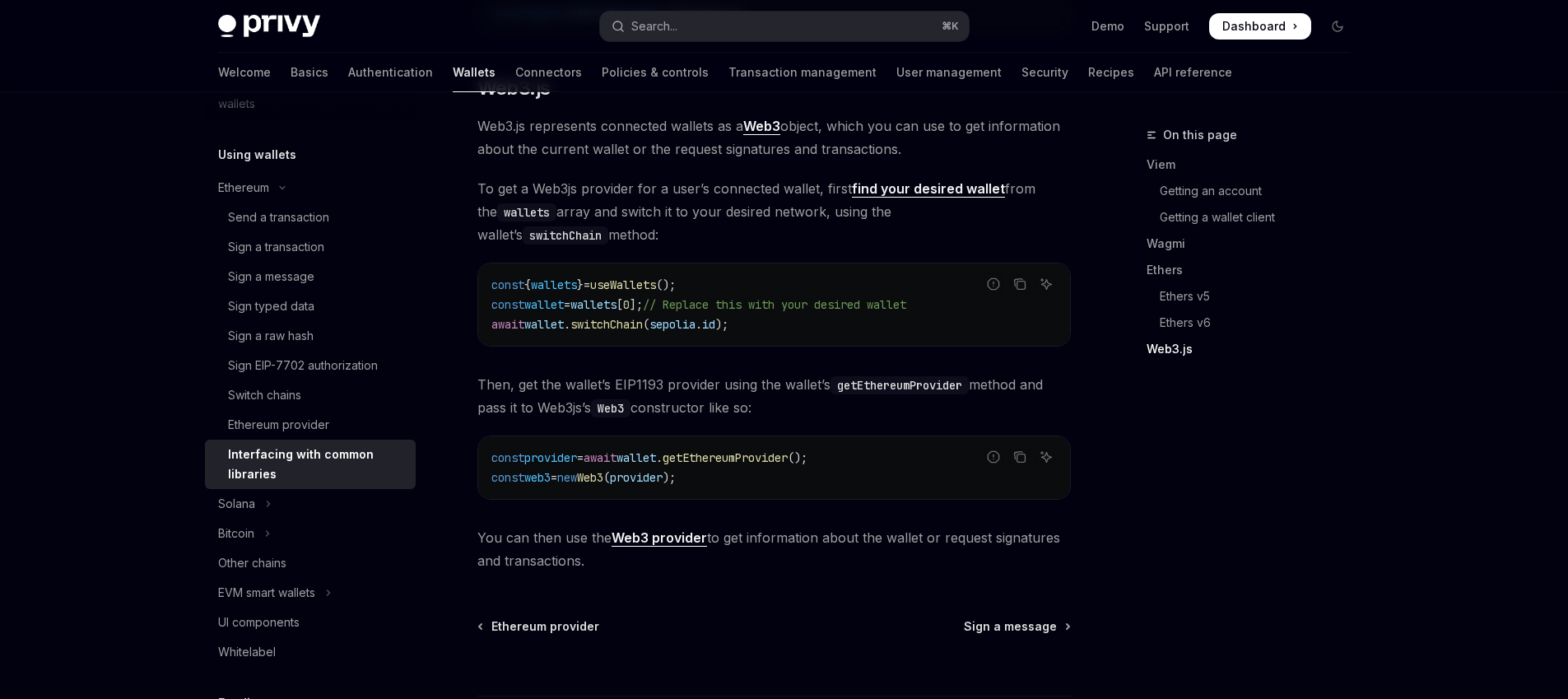
scroll to position [2186, 0]
